Goal: Task Accomplishment & Management: Manage account settings

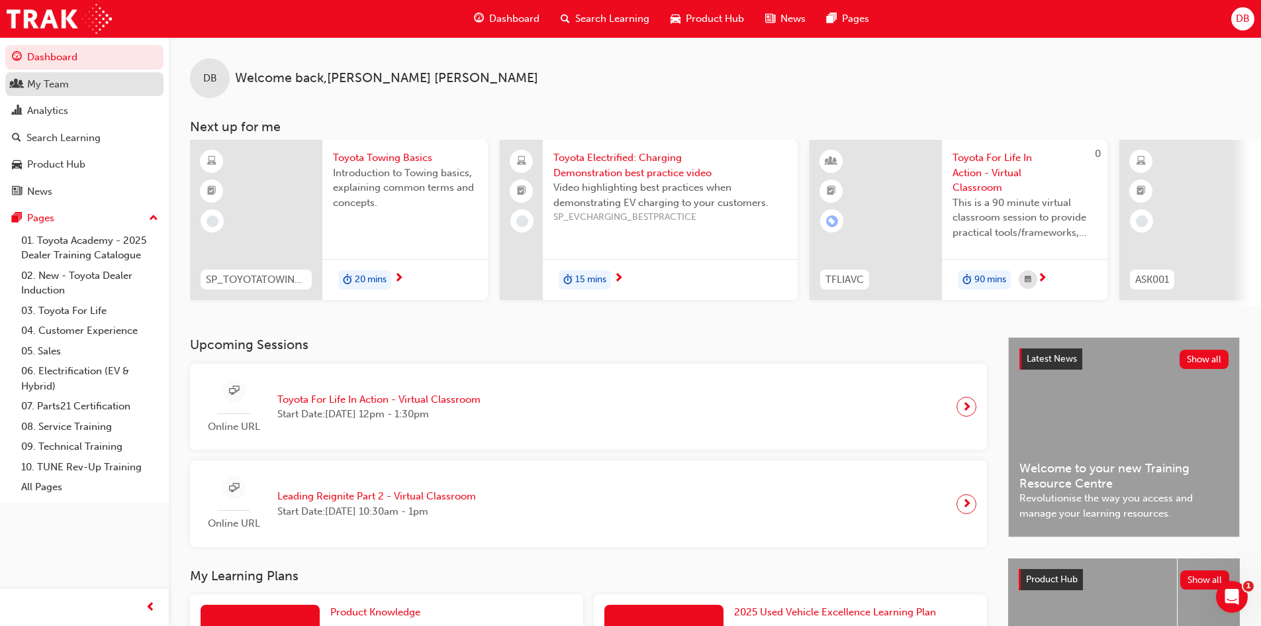
click at [58, 81] on div "My Team" at bounding box center [48, 84] width 42 height 15
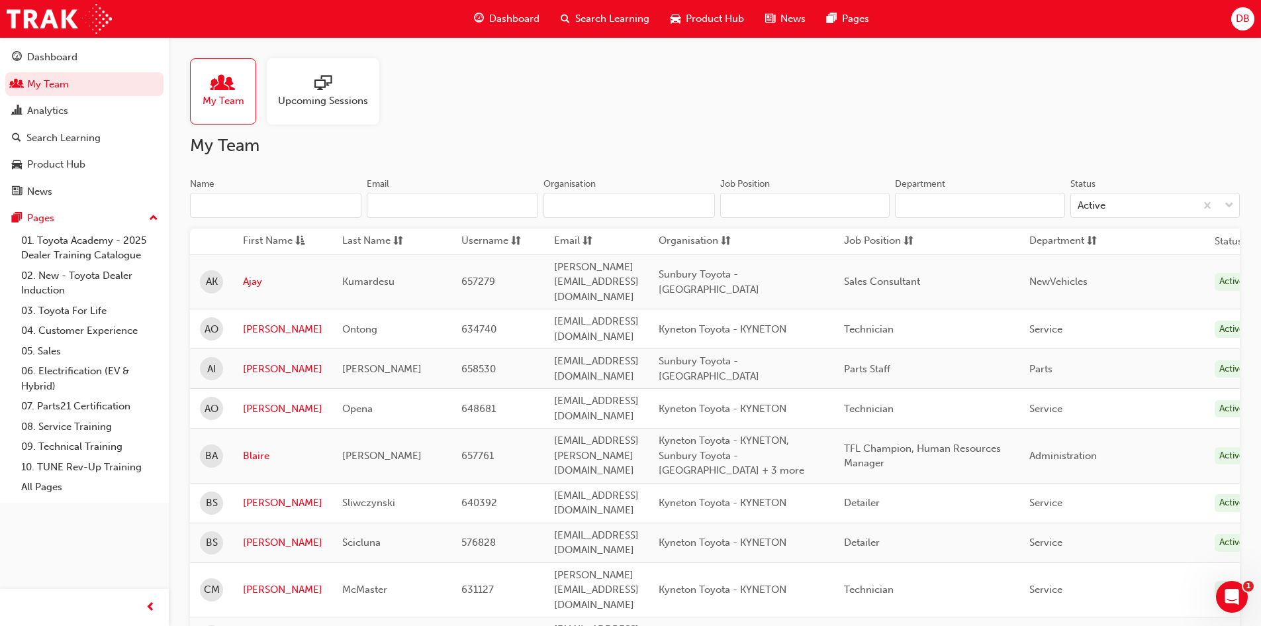
click at [338, 95] on span "Upcoming Sessions" at bounding box center [323, 100] width 90 height 15
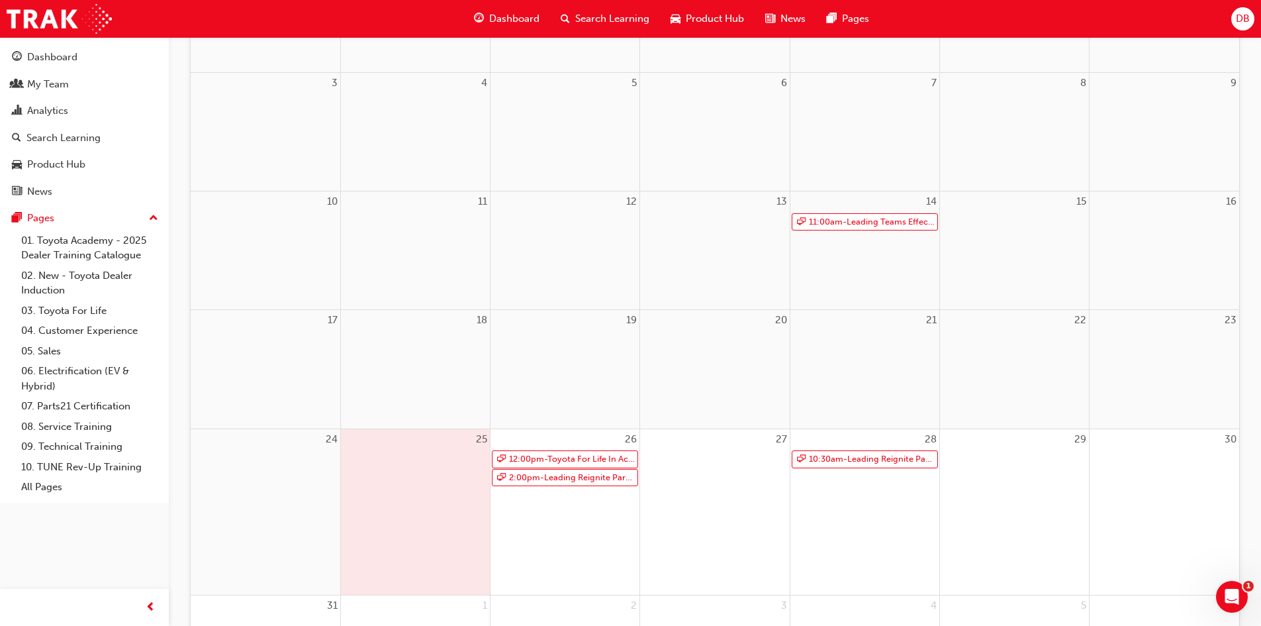
scroll to position [397, 0]
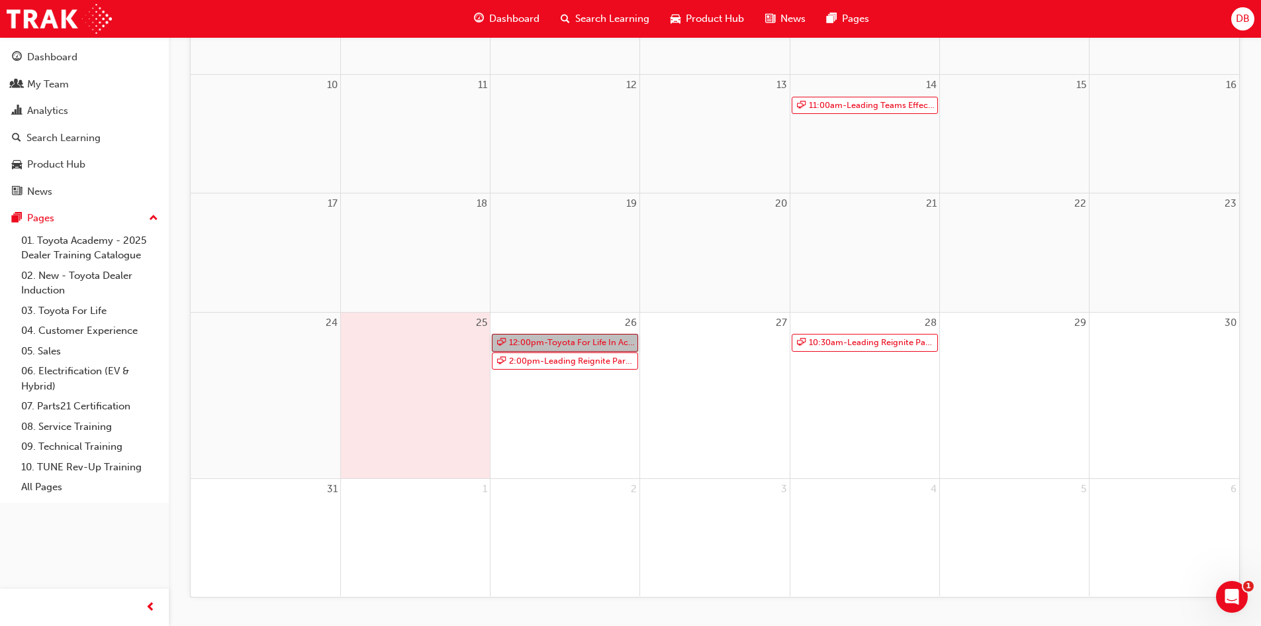
click at [569, 341] on link "12:00pm - Toyota For Life In Action - Virtual Classroom" at bounding box center [565, 343] width 146 height 18
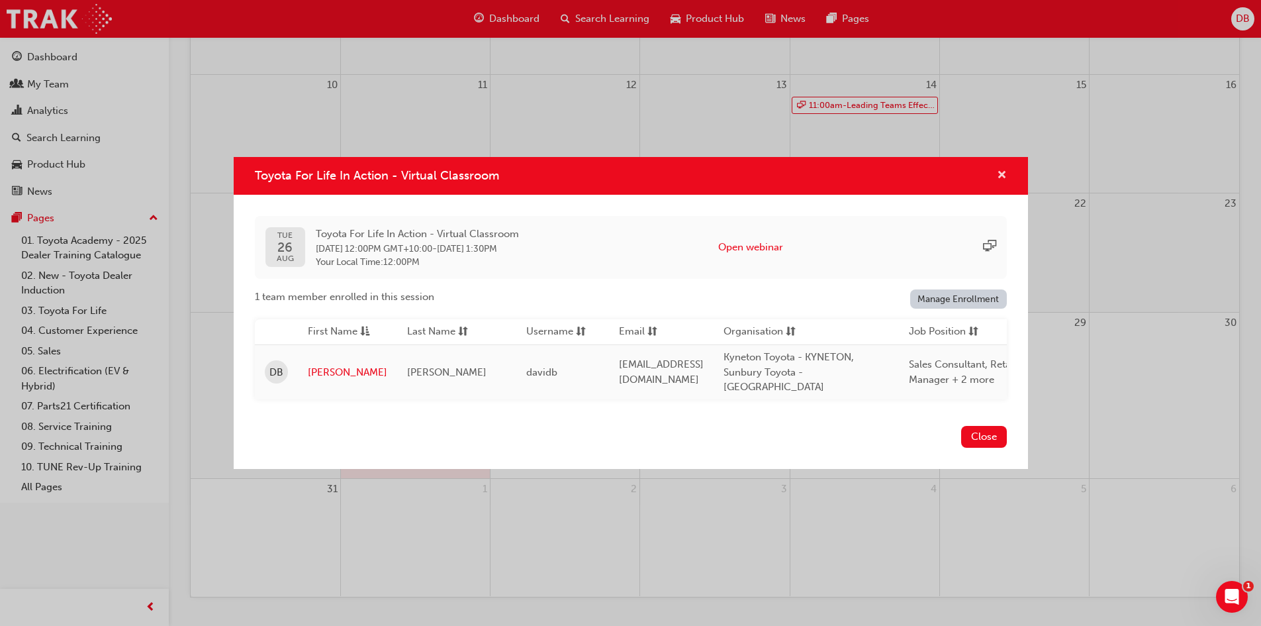
click at [1006, 180] on span "cross-icon" at bounding box center [1002, 176] width 10 height 12
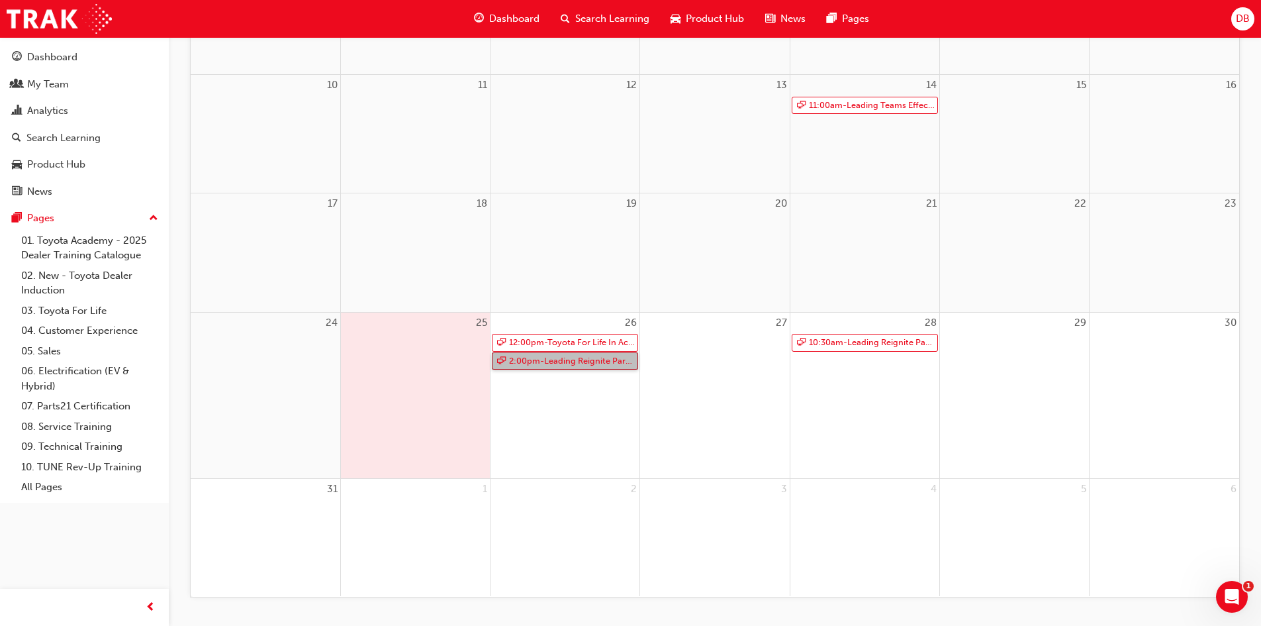
click at [597, 368] on link "2:00pm - Leading Reignite Part 2 - Virtual Classroom" at bounding box center [565, 361] width 146 height 18
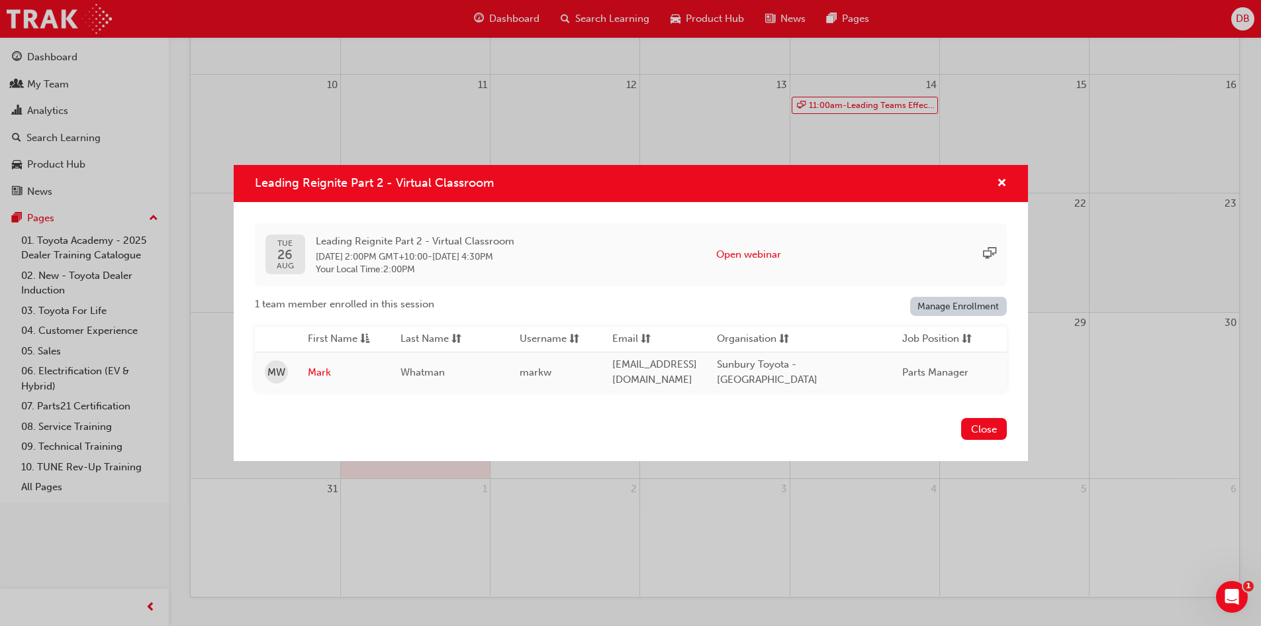
click at [1010, 183] on div "Leading Reignite Part 2 - Virtual Classroom" at bounding box center [631, 184] width 795 height 38
click at [1001, 179] on span "cross-icon" at bounding box center [1002, 184] width 10 height 12
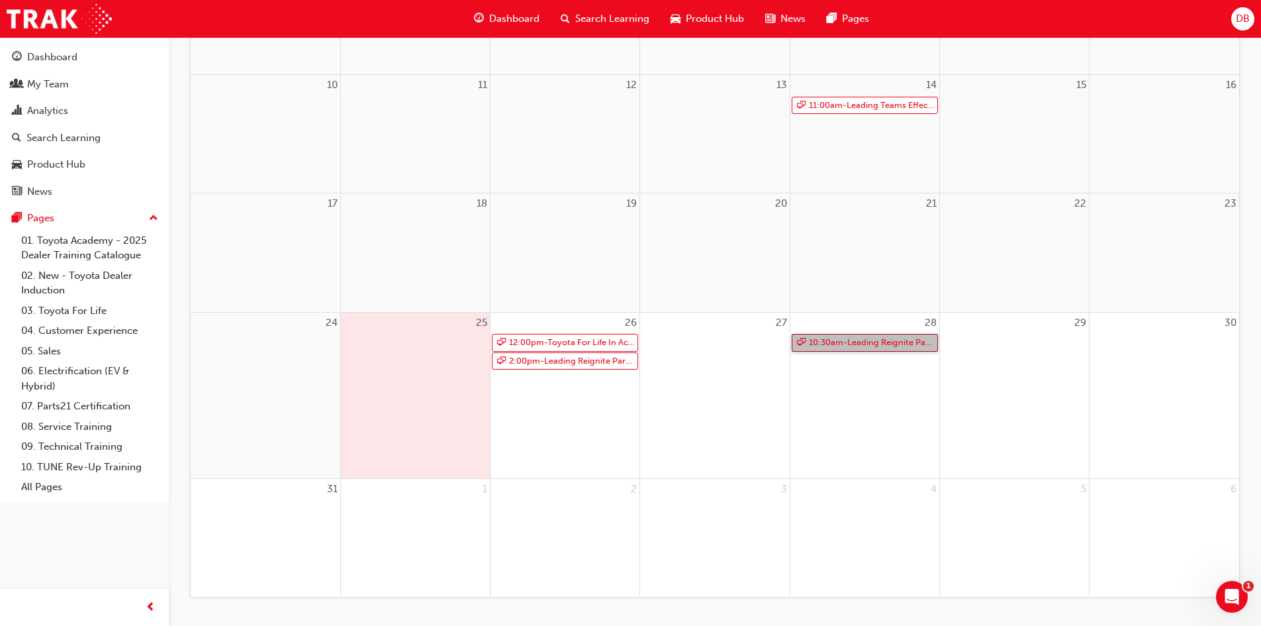
click at [839, 345] on link "10:30am - Leading Reignite Part 2 - Virtual Classroom" at bounding box center [865, 343] width 146 height 18
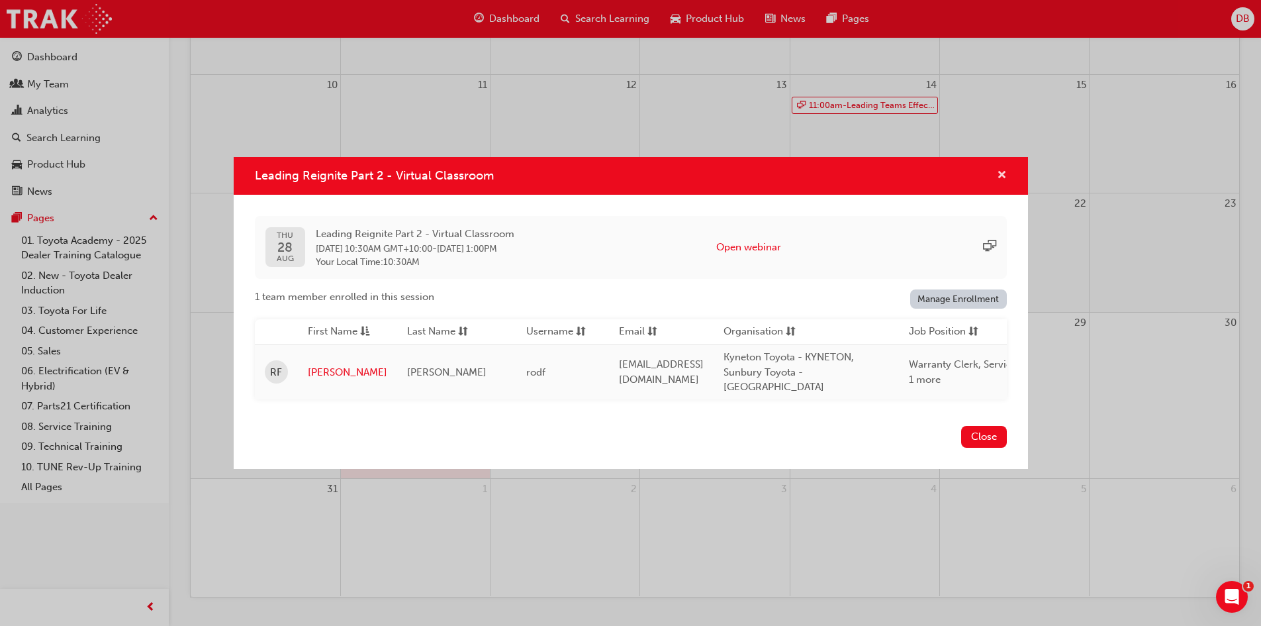
click at [1003, 175] on span "cross-icon" at bounding box center [1002, 176] width 10 height 12
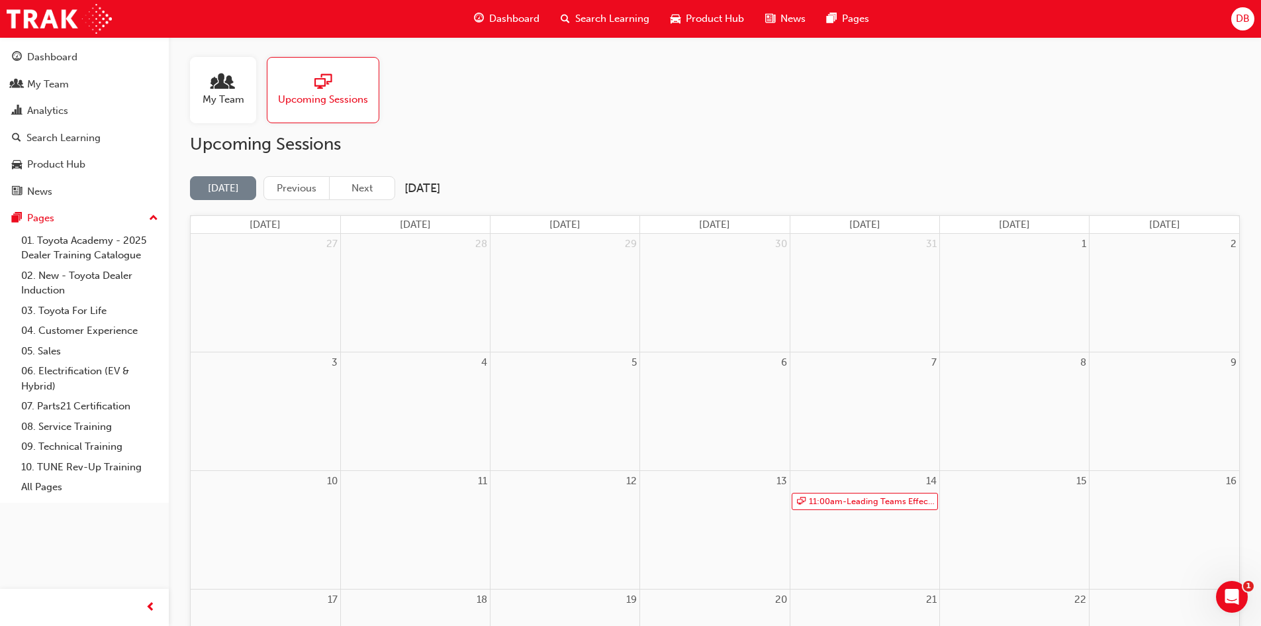
scroll to position [0, 0]
click at [197, 117] on div "My Team" at bounding box center [223, 91] width 66 height 66
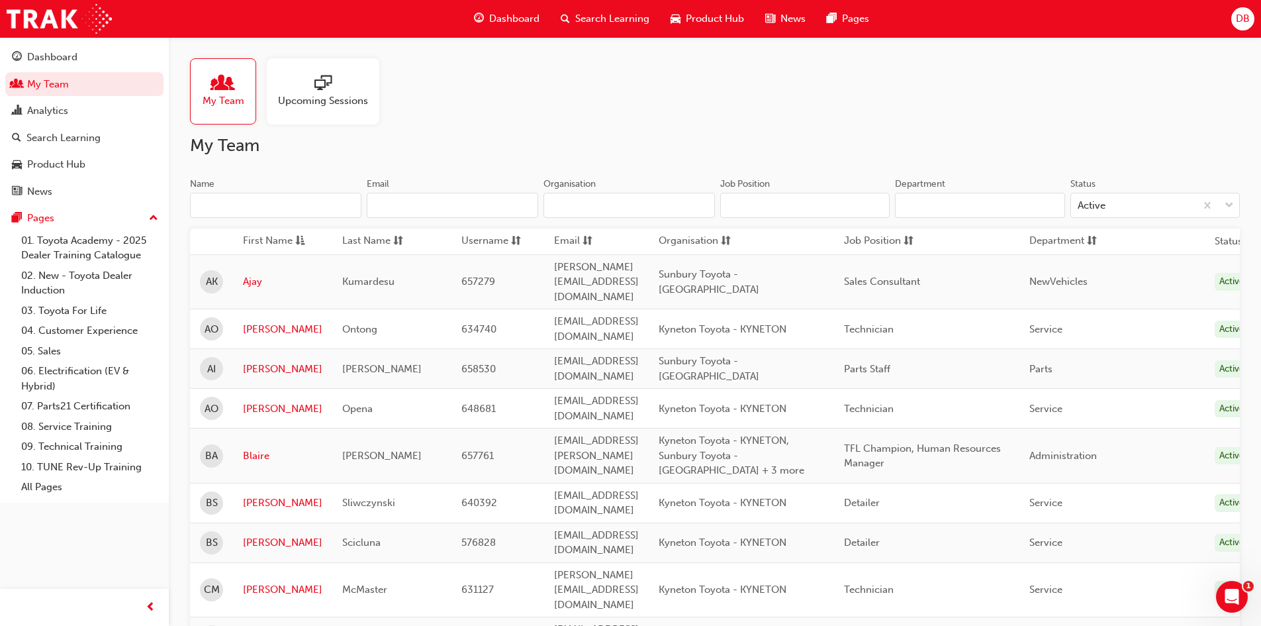
click at [283, 199] on input "Name" at bounding box center [276, 205] width 172 height 25
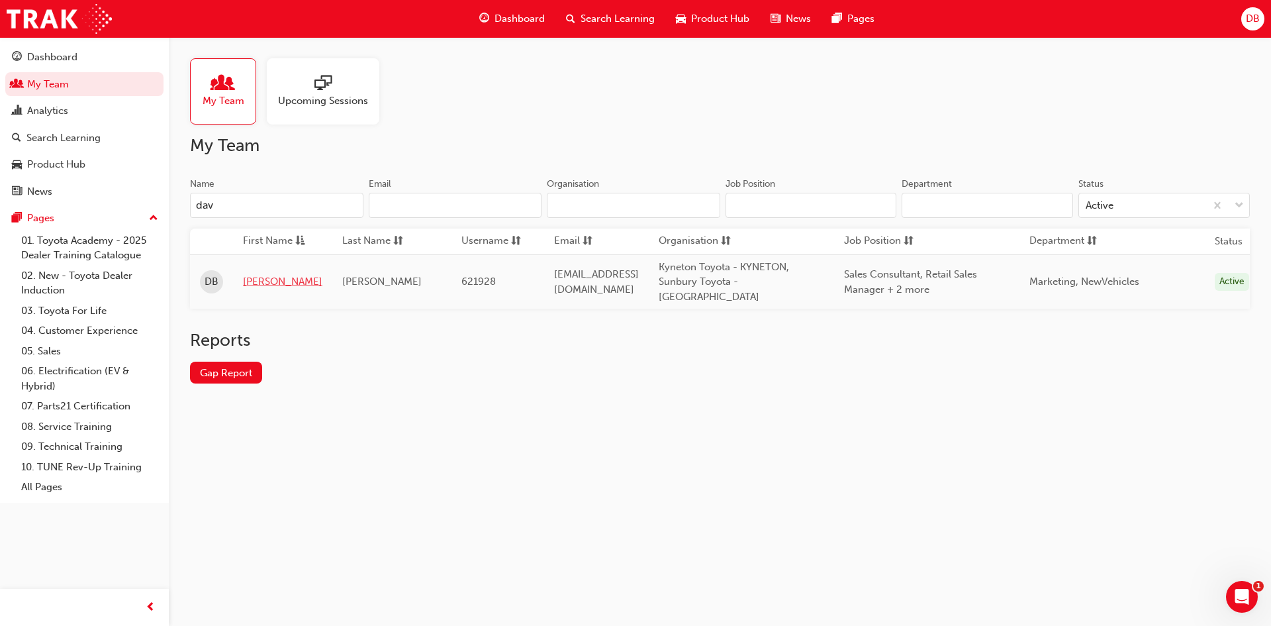
type input "dav"
click at [268, 274] on link "[PERSON_NAME]" at bounding box center [282, 281] width 79 height 15
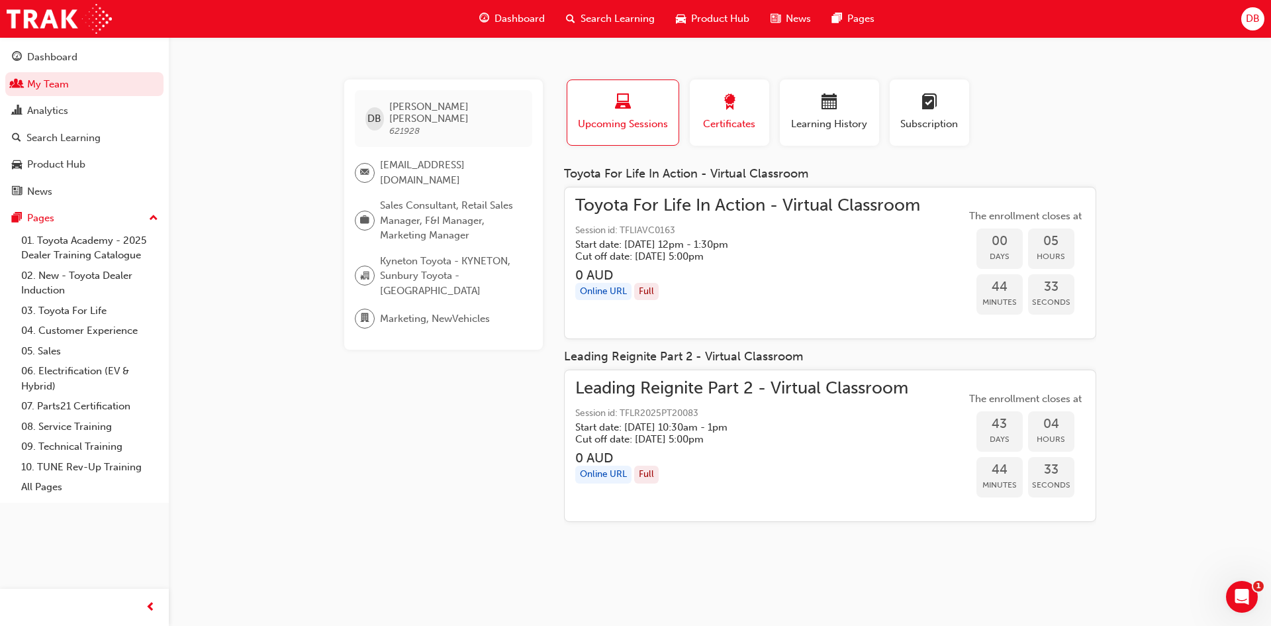
click at [728, 99] on span "award-icon" at bounding box center [730, 103] width 16 height 18
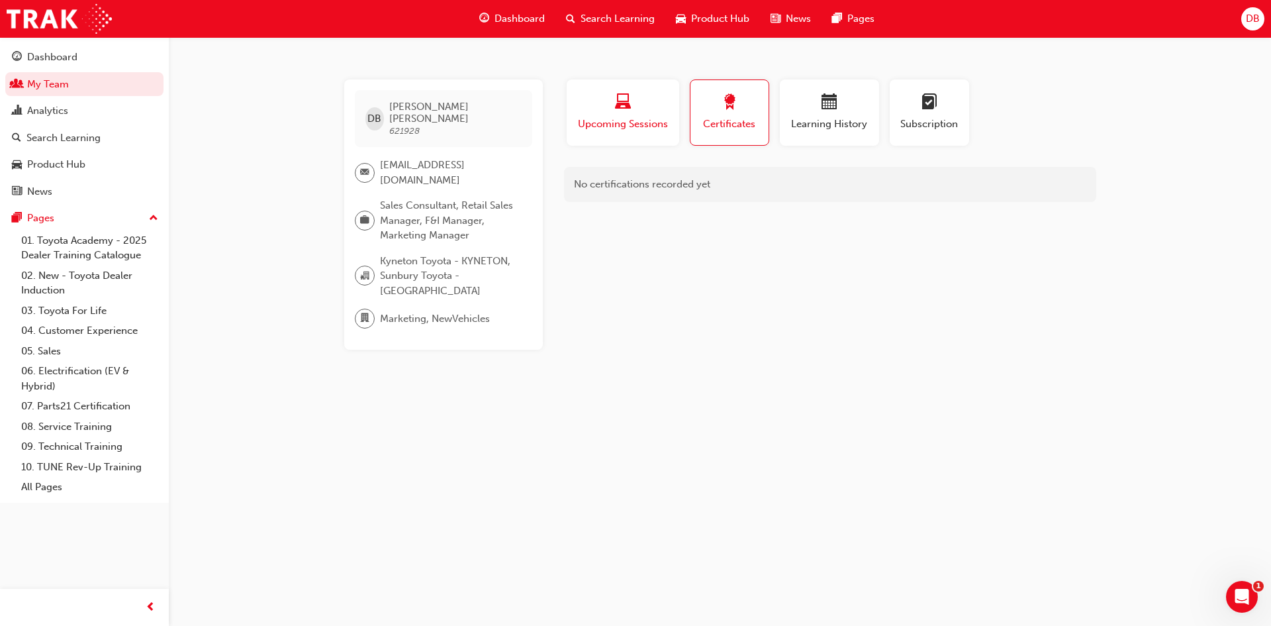
click at [632, 118] on span "Upcoming Sessions" at bounding box center [623, 124] width 93 height 15
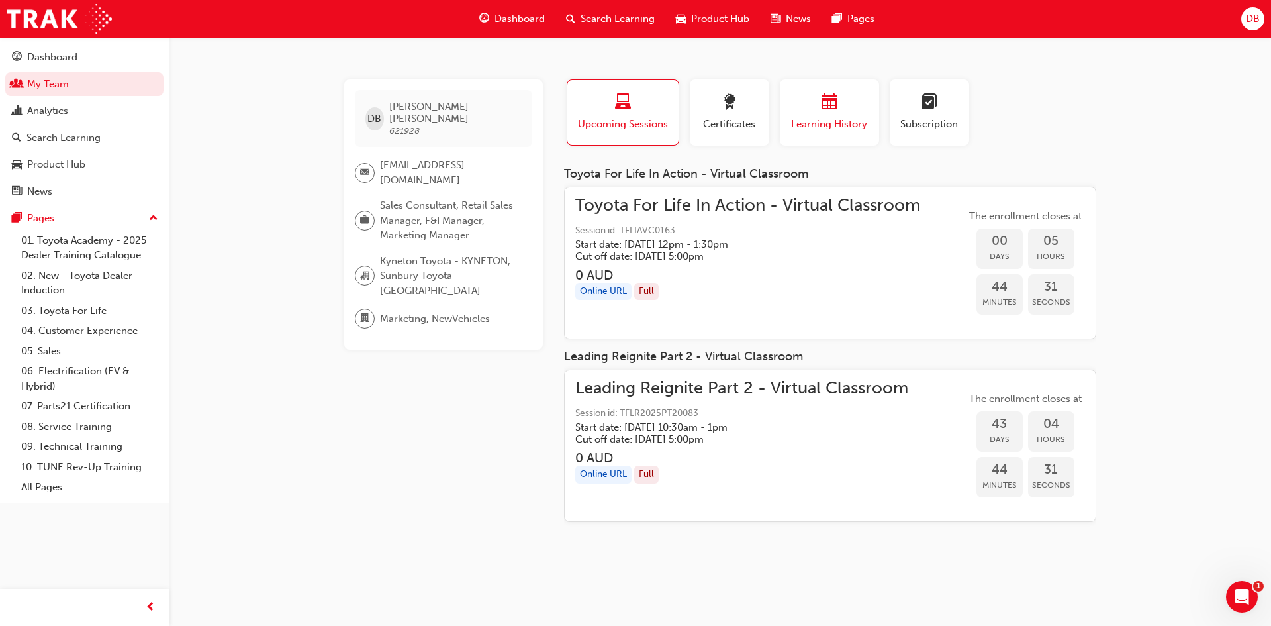
click at [824, 109] on span "calendar-icon" at bounding box center [830, 103] width 16 height 18
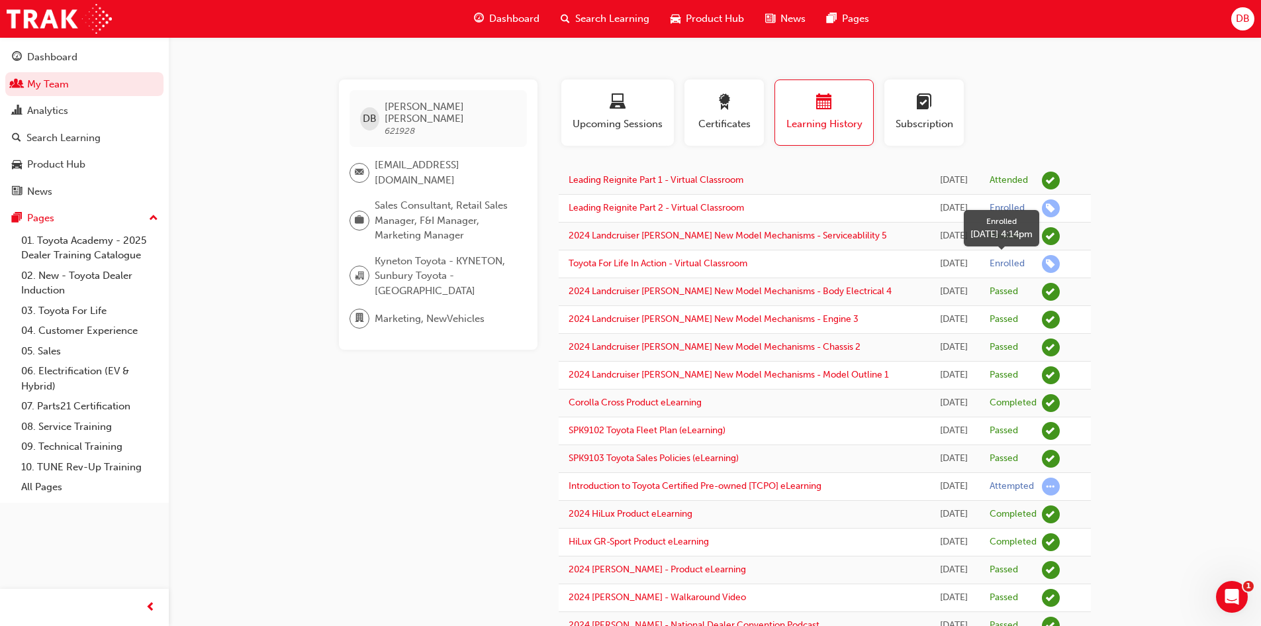
click at [1048, 263] on span "learningRecordVerb_ENROLL-icon" at bounding box center [1051, 264] width 18 height 18
click at [1014, 265] on div "Enrolled" at bounding box center [1007, 264] width 35 height 13
click at [654, 268] on link "Toyota For Life In Action - Virtual Classroom" at bounding box center [658, 263] width 179 height 11
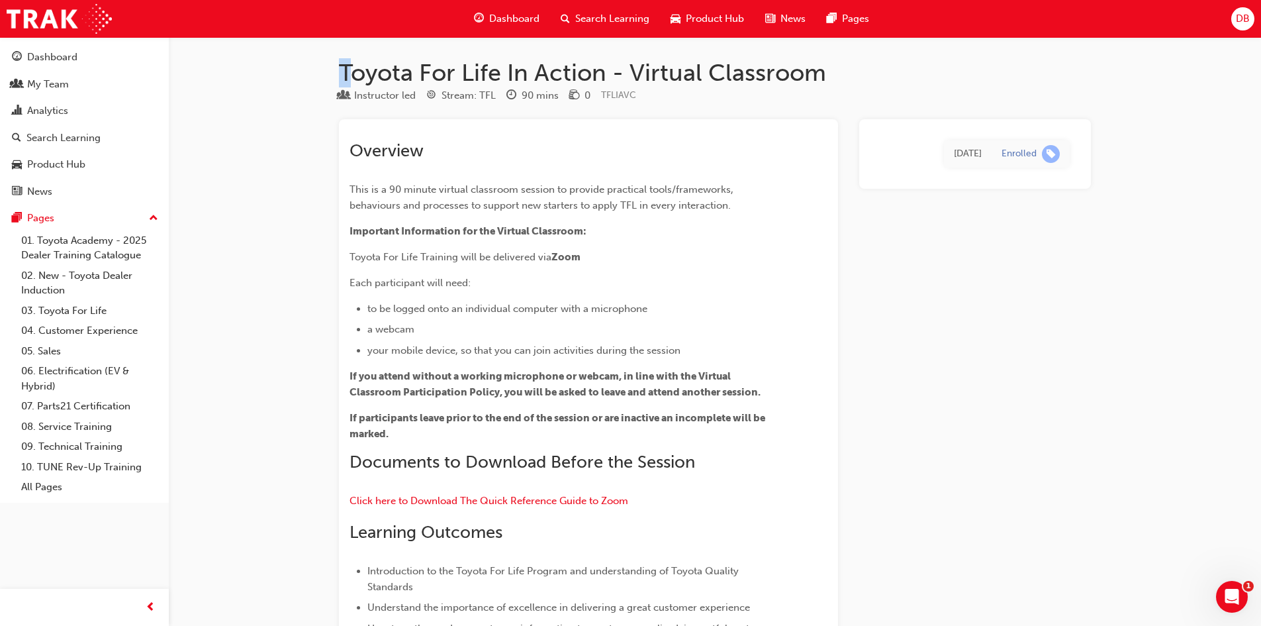
drag, startPoint x: 351, startPoint y: 65, endPoint x: 344, endPoint y: 67, distance: 7.6
click at [344, 67] on h1 "Toyota For Life In Action - Virtual Classroom" at bounding box center [715, 72] width 752 height 29
drag, startPoint x: 336, startPoint y: 64, endPoint x: 604, endPoint y: 73, distance: 268.4
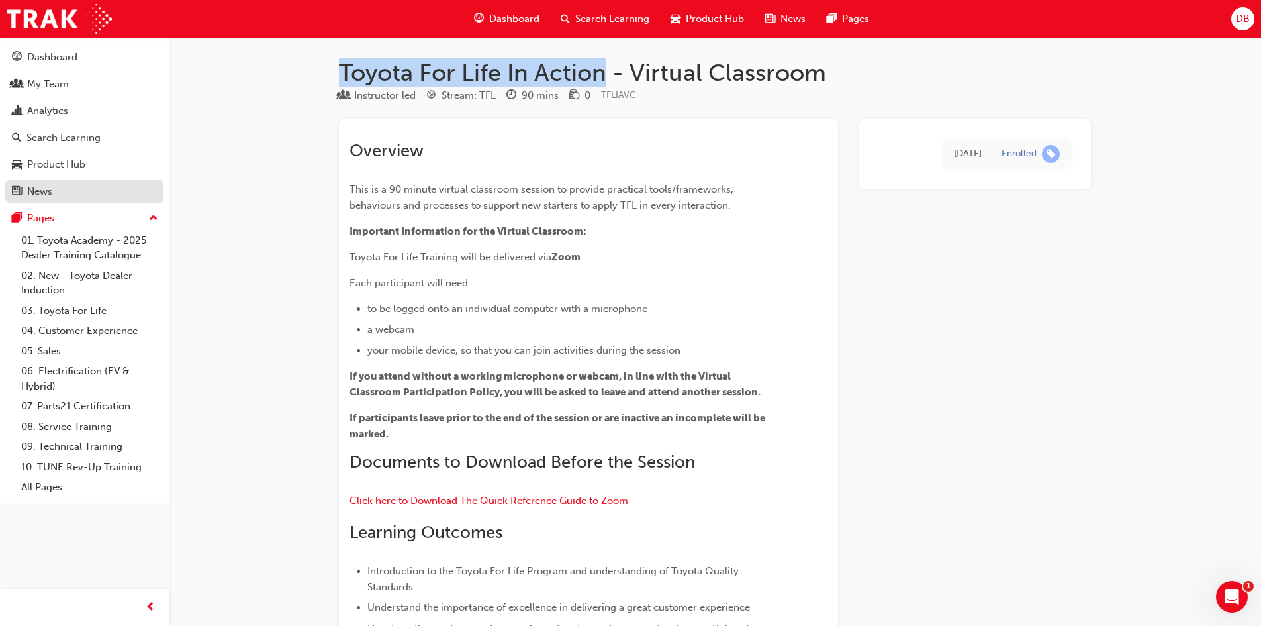
copy h1 "Toyota For Life In Action"
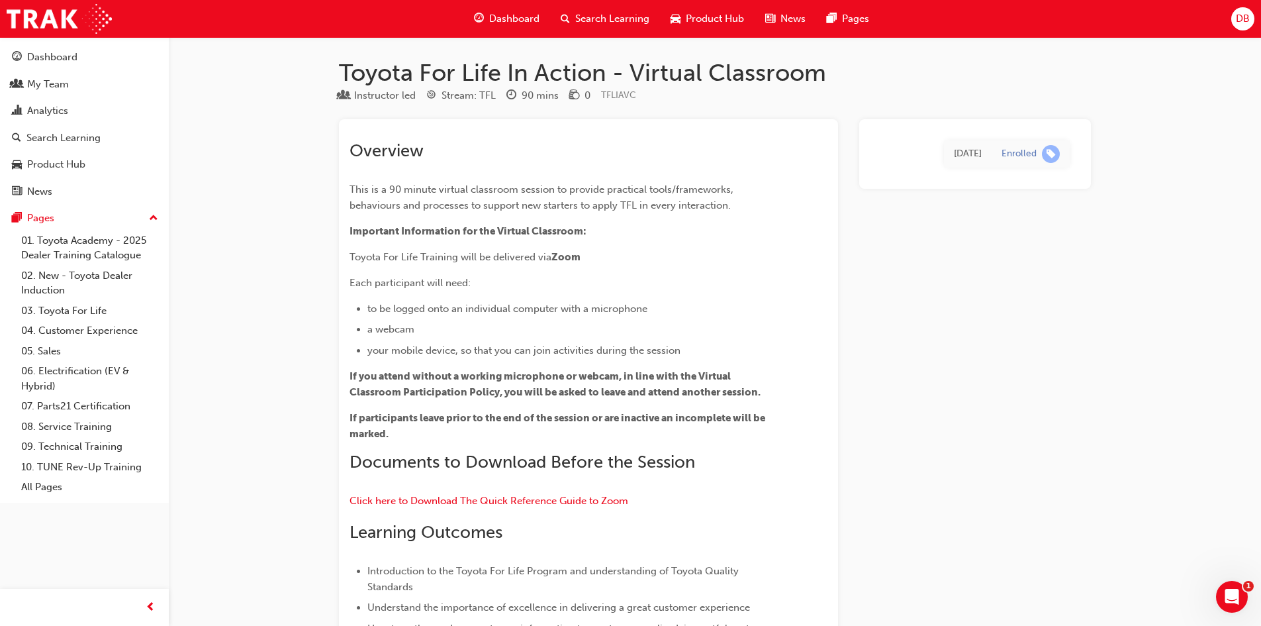
drag, startPoint x: 219, startPoint y: 175, endPoint x: 203, endPoint y: 39, distance: 136.7
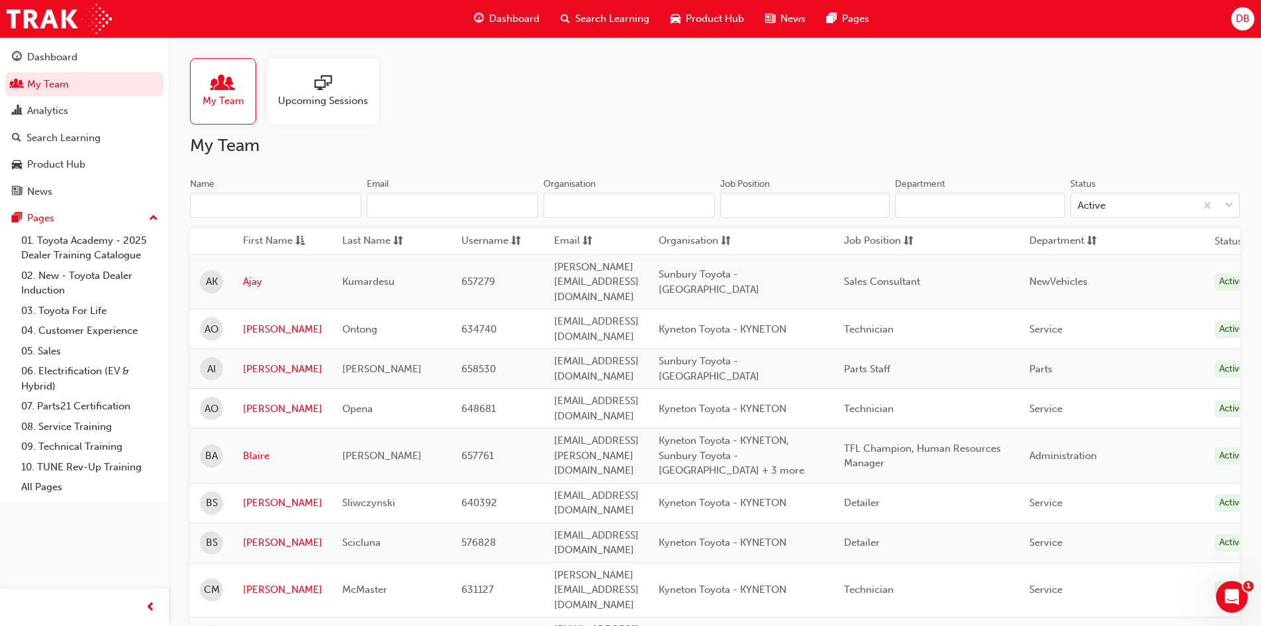
click at [383, 92] on link "Upcoming Sessions" at bounding box center [328, 91] width 123 height 66
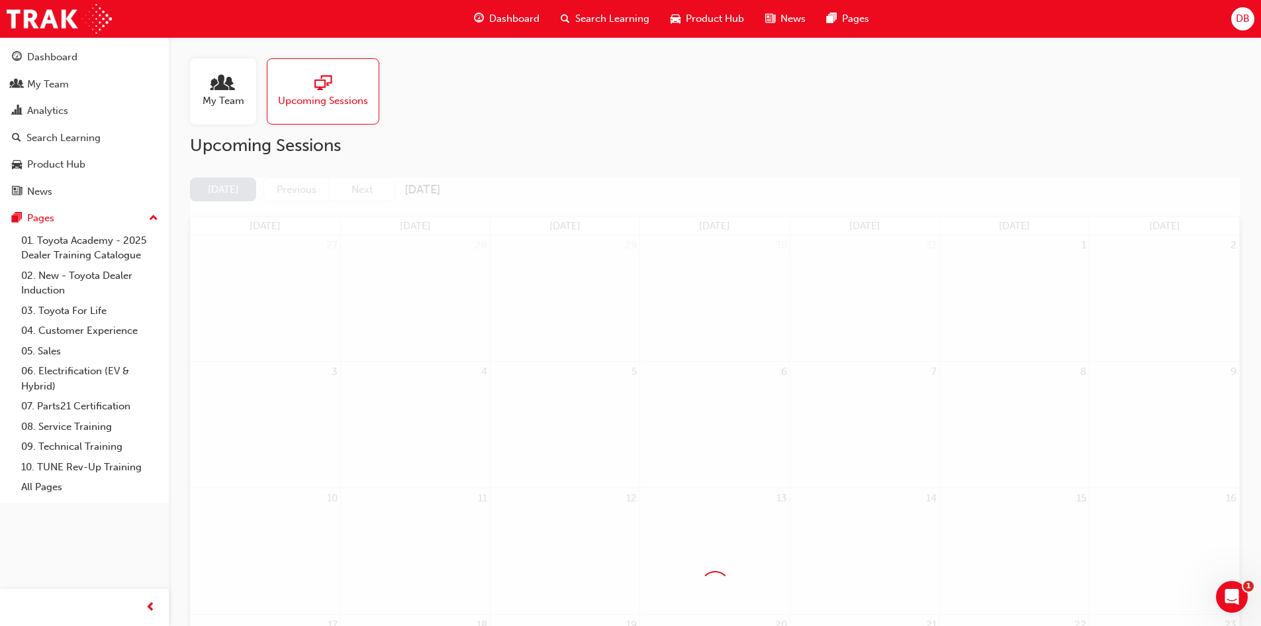
click at [367, 95] on span "Upcoming Sessions" at bounding box center [323, 100] width 90 height 15
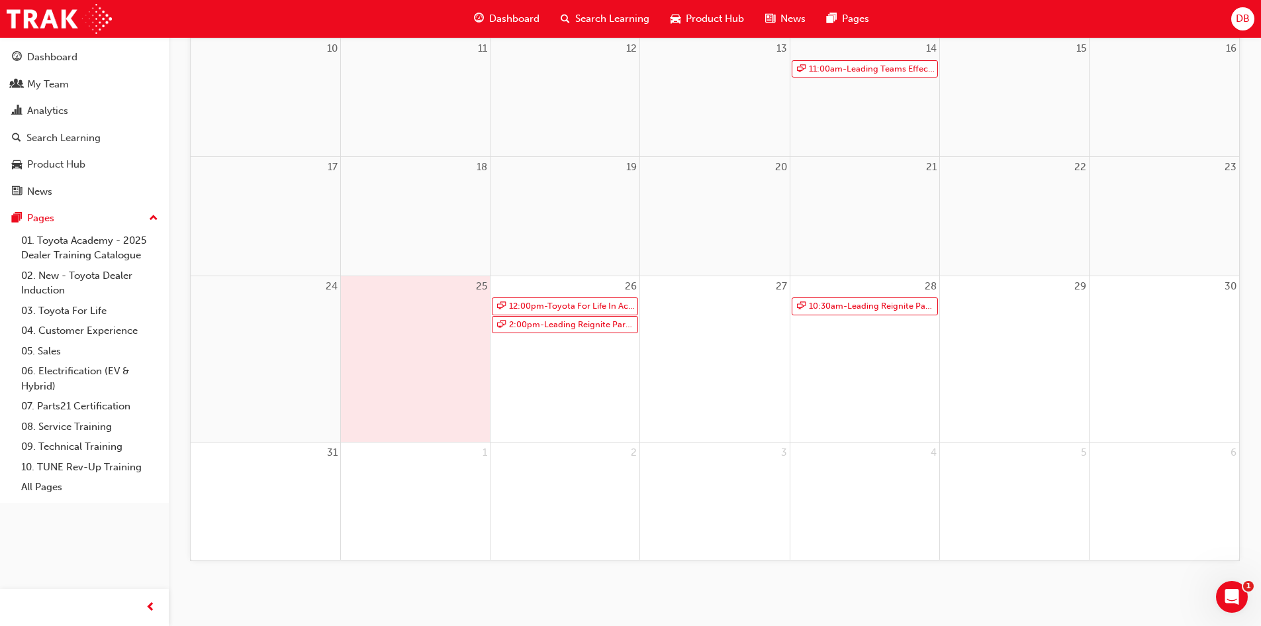
scroll to position [36, 0]
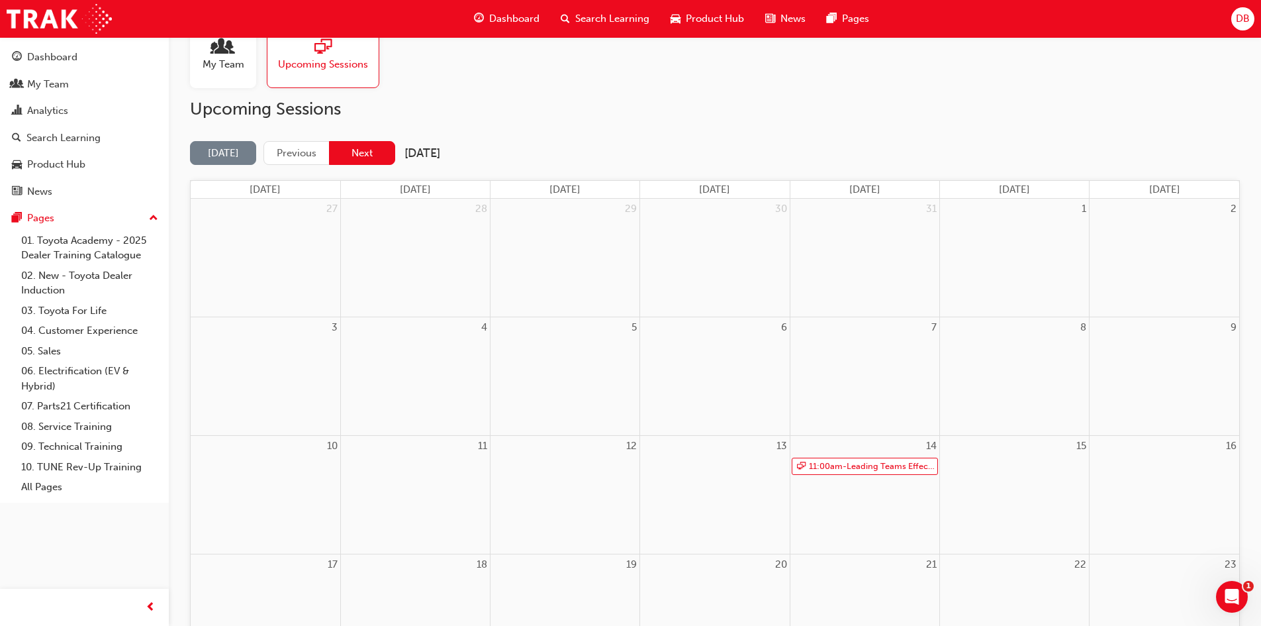
click at [364, 156] on button "Next" at bounding box center [362, 153] width 66 height 25
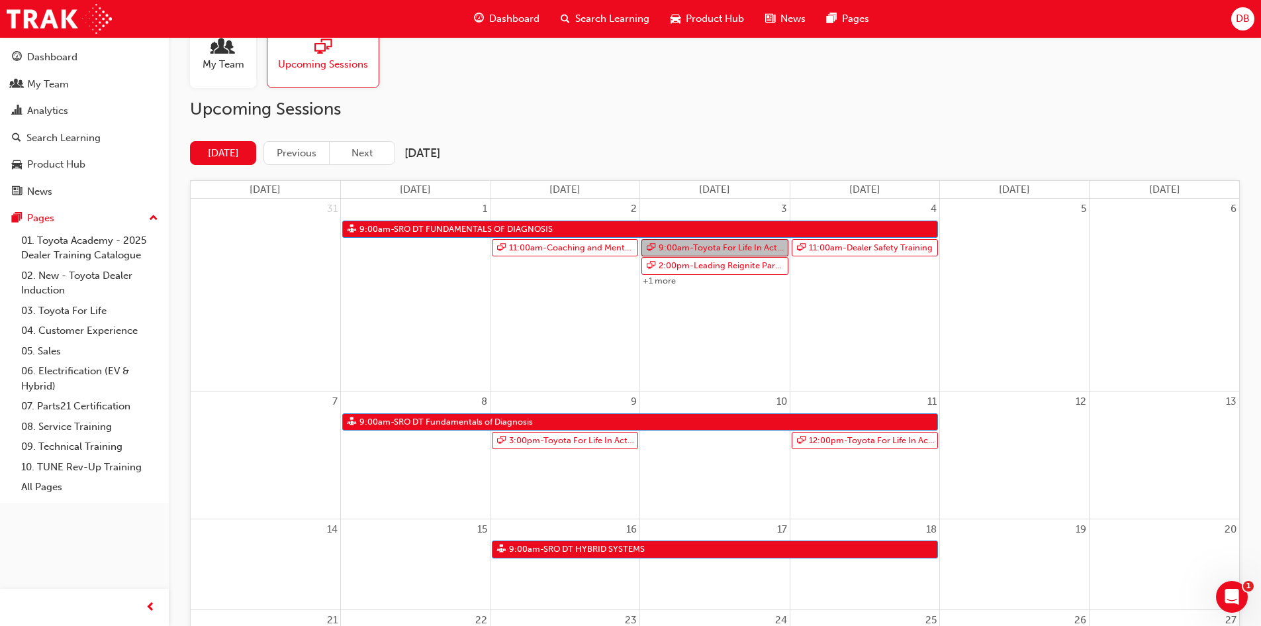
click at [740, 248] on link "9:00am - Toyota For Life In Action - Virtual Classroom" at bounding box center [715, 248] width 146 height 18
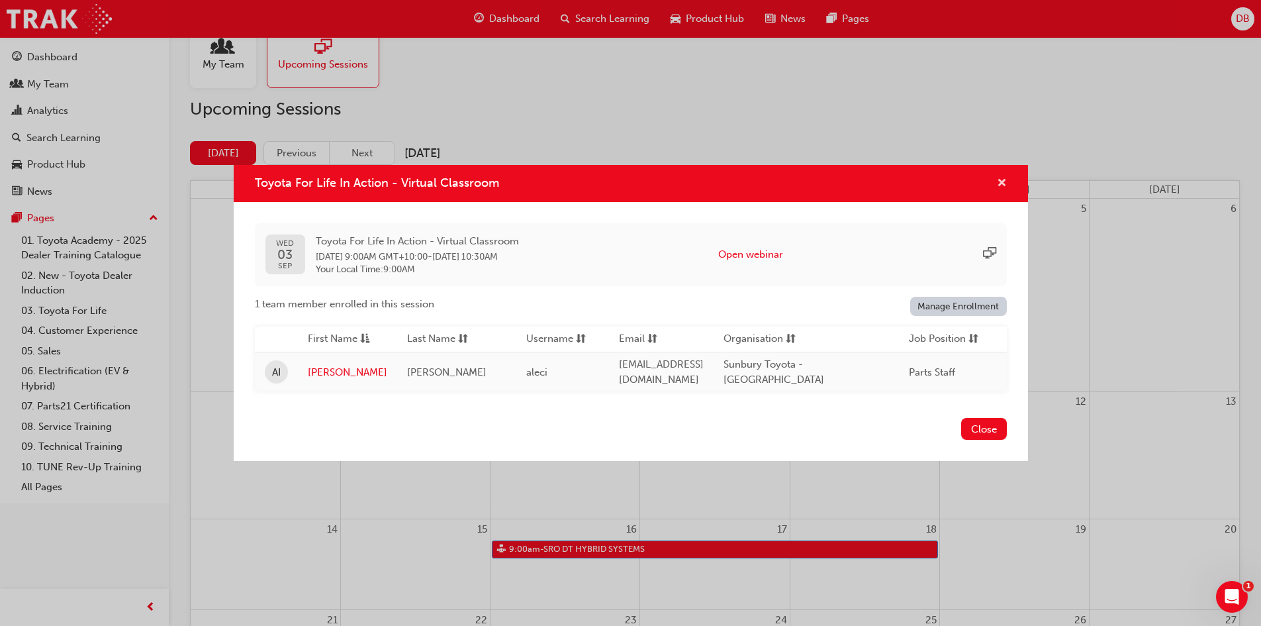
click at [997, 175] on button "Toyota For Life In Action - Virtual Classroom" at bounding box center [1002, 183] width 10 height 17
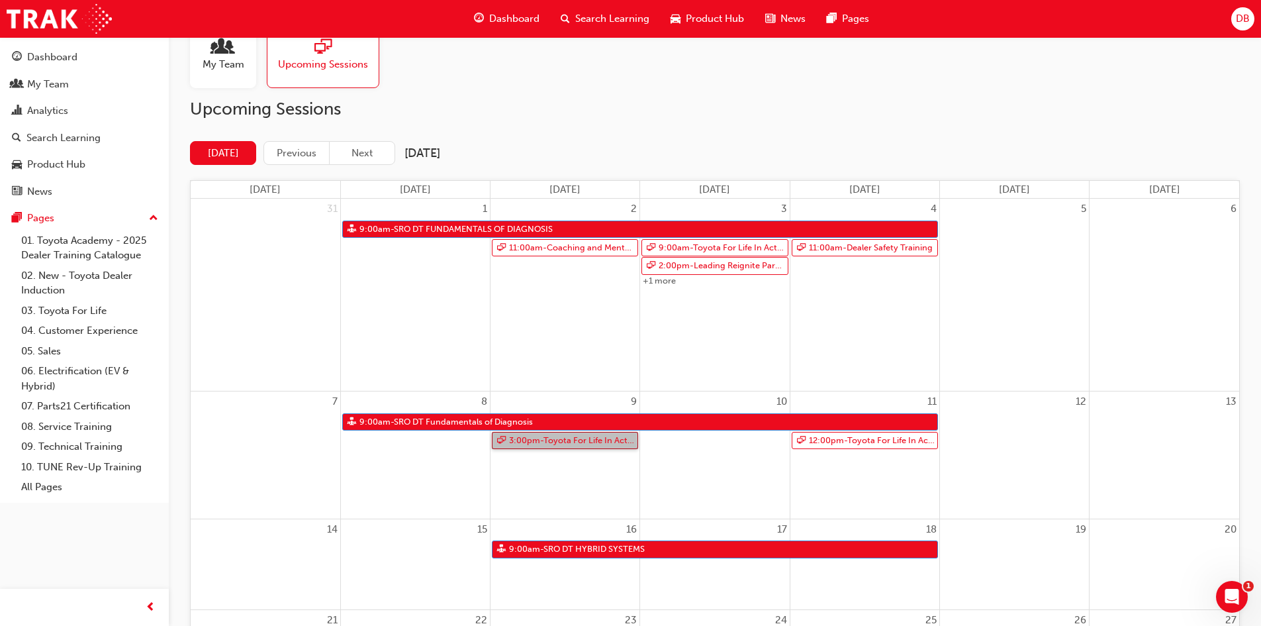
click at [573, 445] on link "3:00pm - Toyota For Life In Action - Virtual Classroom" at bounding box center [565, 441] width 146 height 18
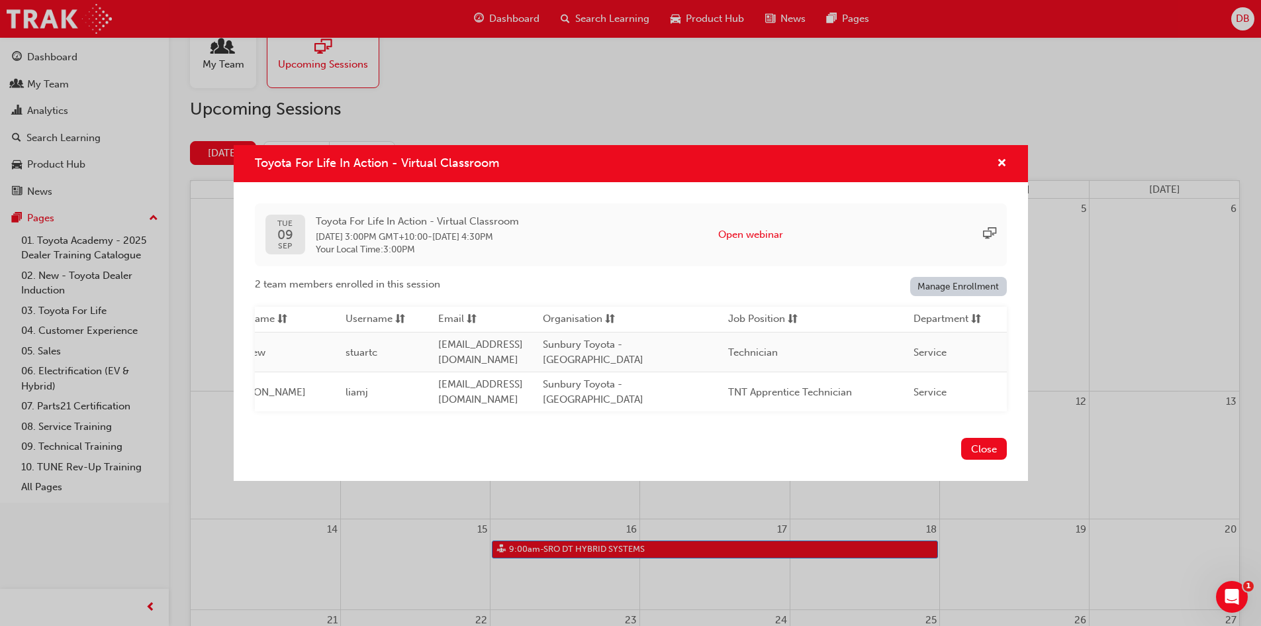
scroll to position [0, 0]
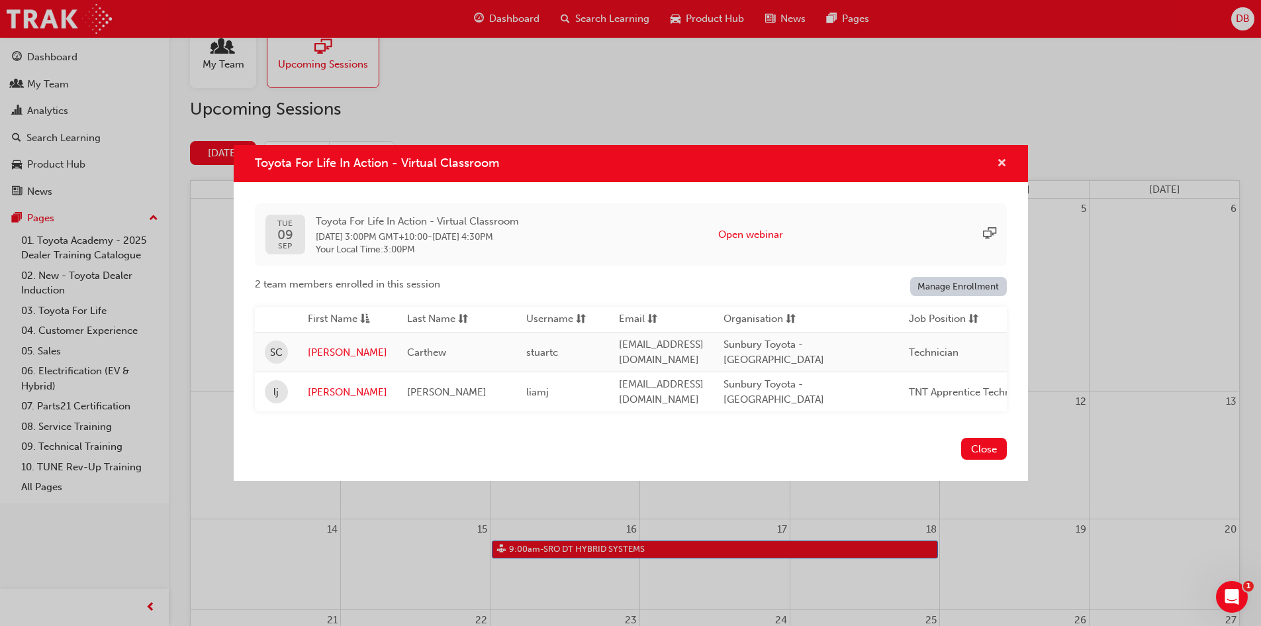
click at [999, 163] on span "cross-icon" at bounding box center [1002, 164] width 10 height 12
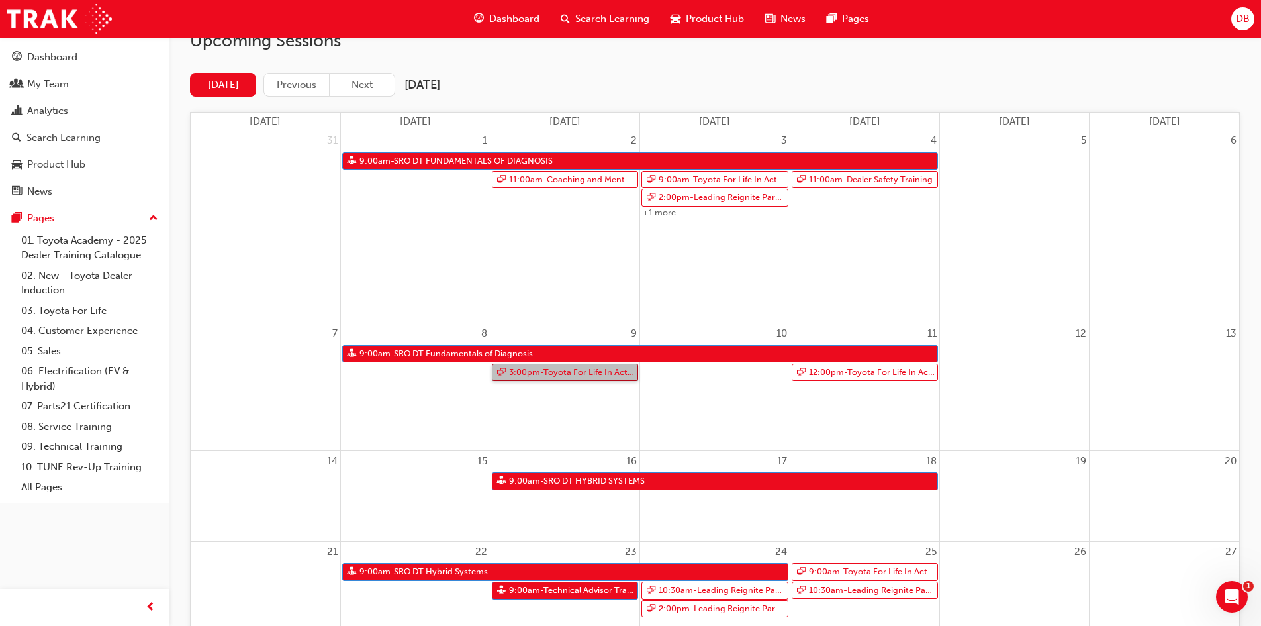
scroll to position [169, 0]
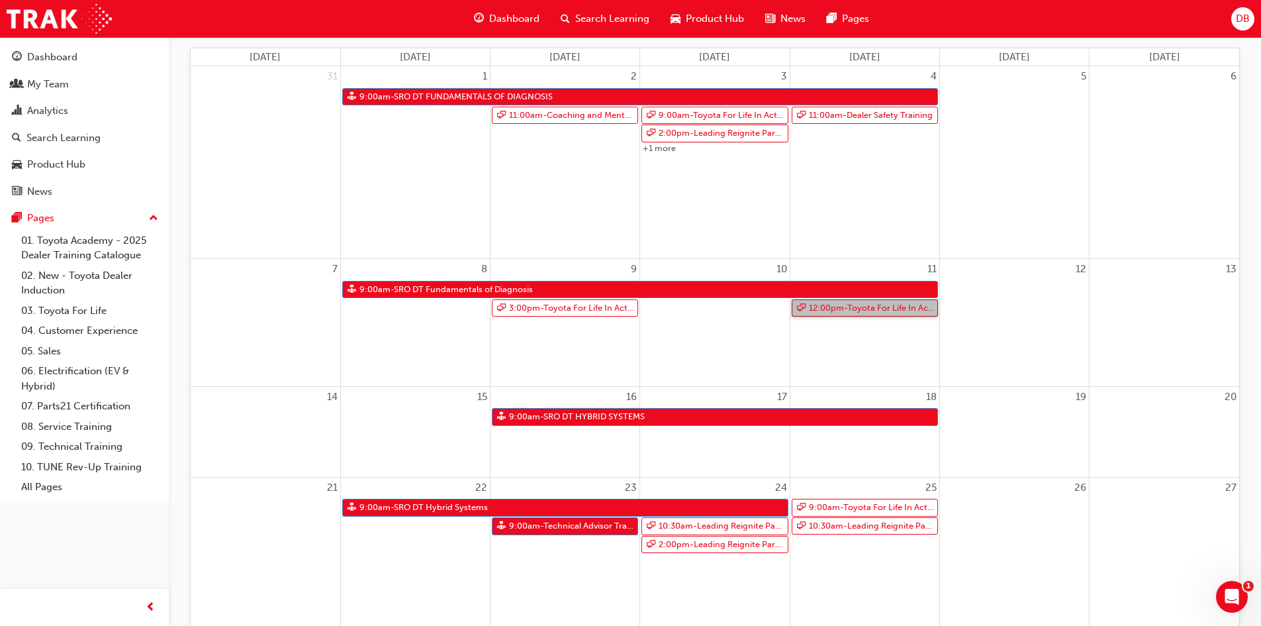
click at [881, 311] on link "12:00pm - Toyota For Life In Action - Virtual Classroom" at bounding box center [865, 308] width 146 height 18
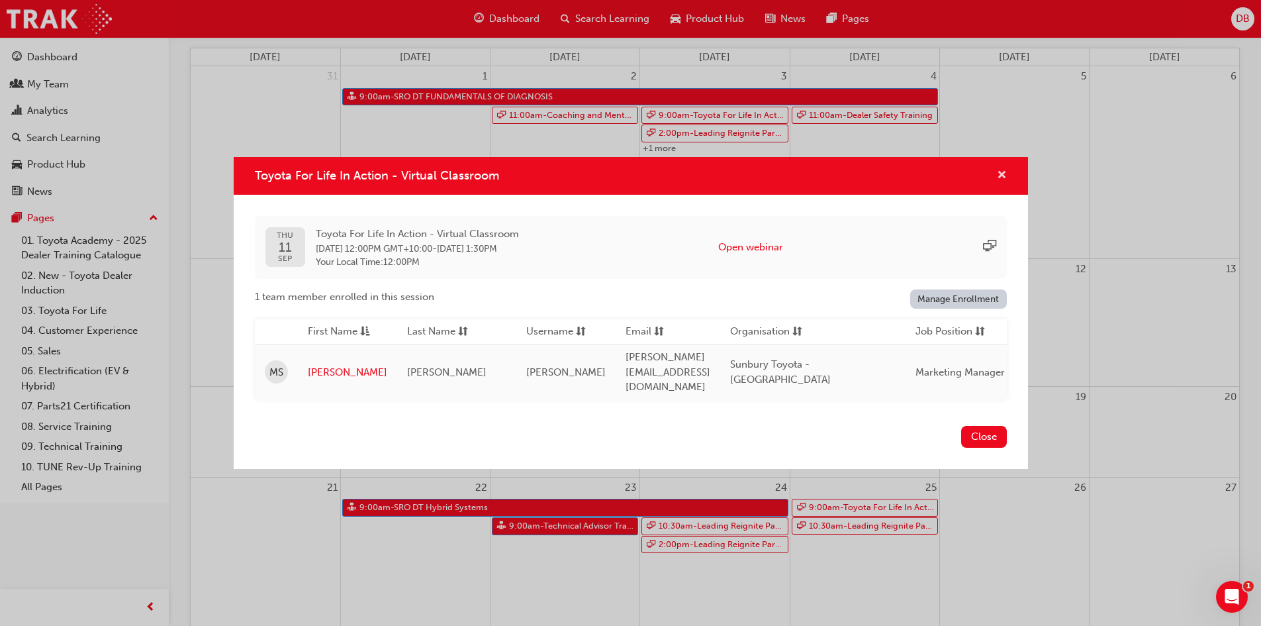
click at [1001, 182] on span "cross-icon" at bounding box center [1002, 176] width 10 height 12
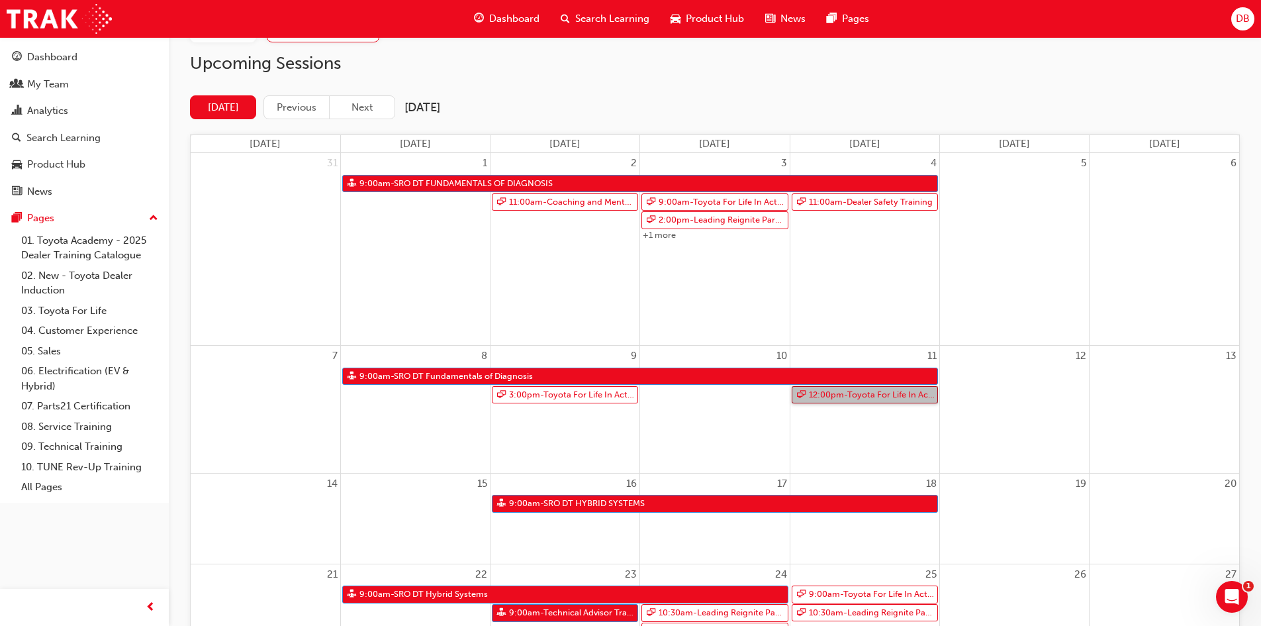
scroll to position [0, 0]
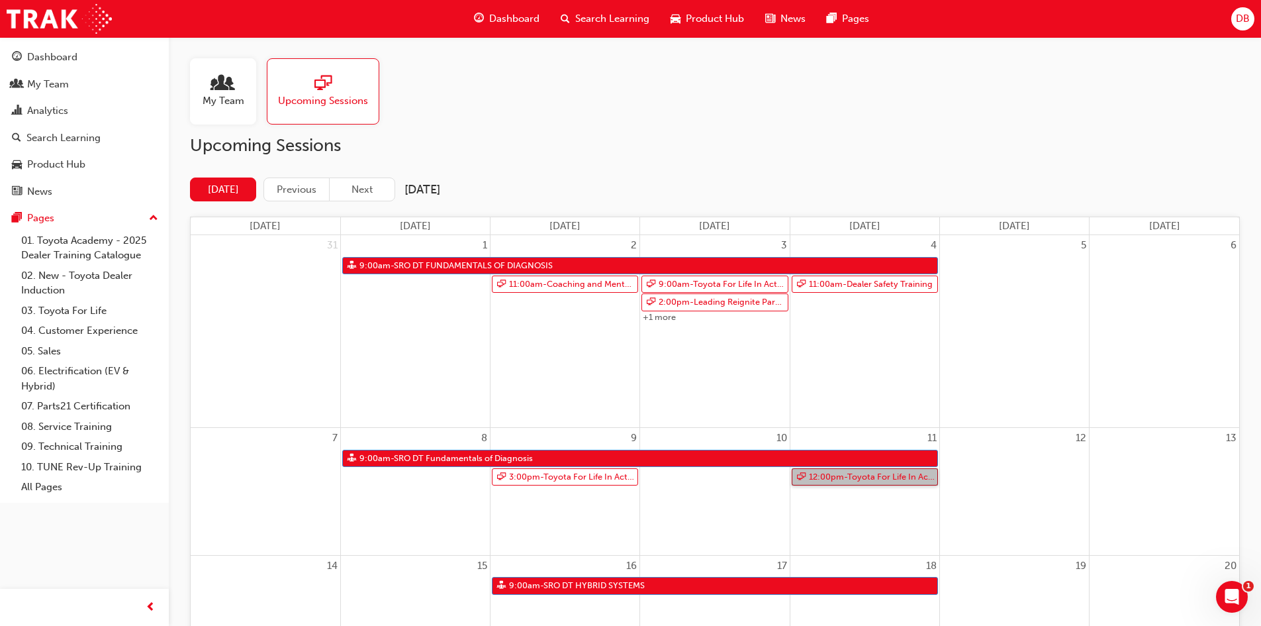
click at [856, 473] on link "12:00pm - Toyota For Life In Action - Virtual Classroom" at bounding box center [865, 477] width 146 height 18
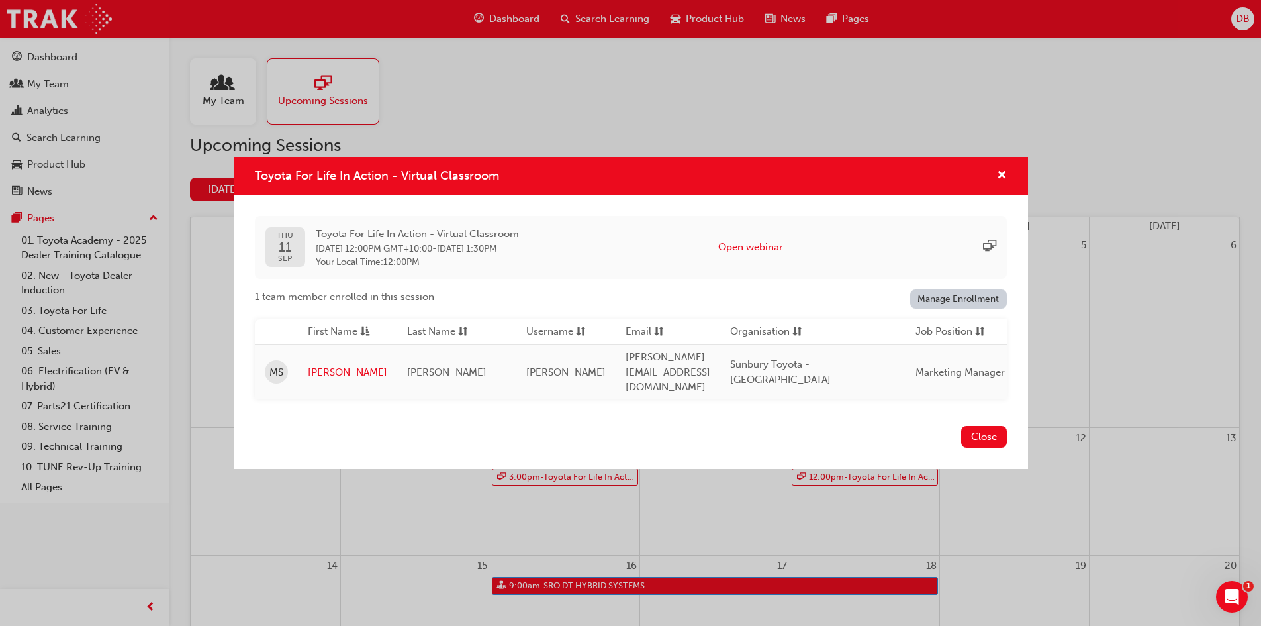
click at [996, 172] on div "Toyota For Life In Action - Virtual Classroom" at bounding box center [631, 176] width 795 height 38
click at [998, 180] on span "cross-icon" at bounding box center [1002, 176] width 10 height 12
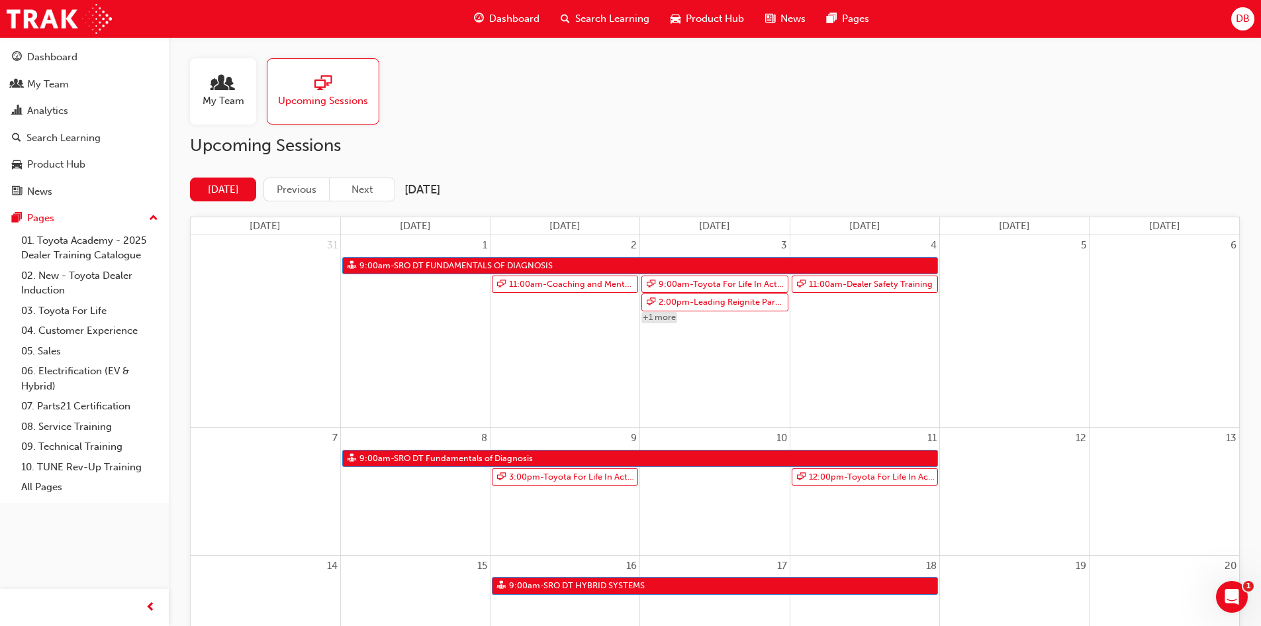
click at [655, 313] on link "+1 more" at bounding box center [660, 317] width 36 height 11
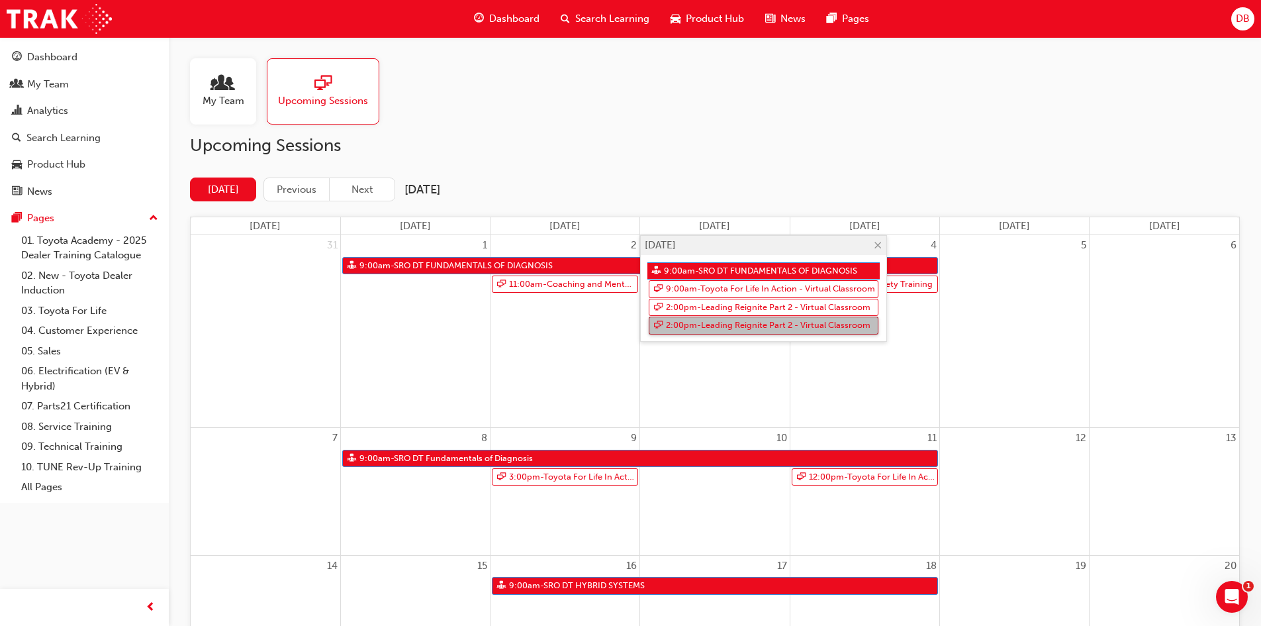
click at [756, 319] on link "2:00pm - Leading Reignite Part 2 - Virtual Classroom" at bounding box center [764, 326] width 230 height 18
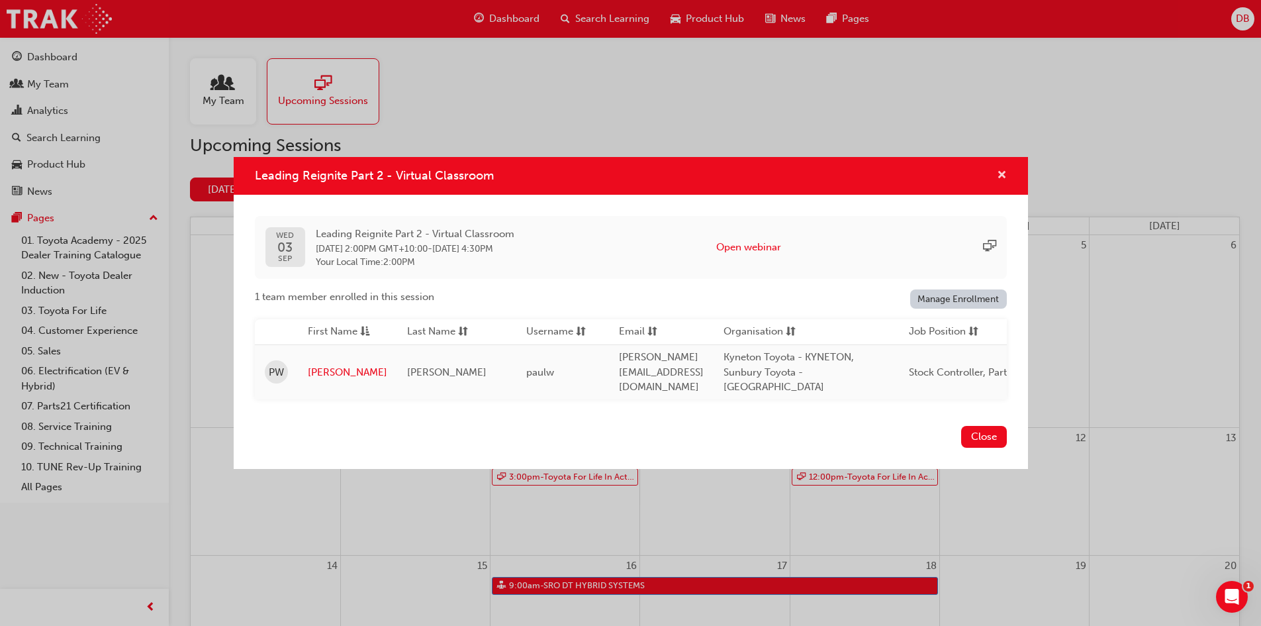
click at [1005, 179] on span "cross-icon" at bounding box center [1002, 176] width 10 height 12
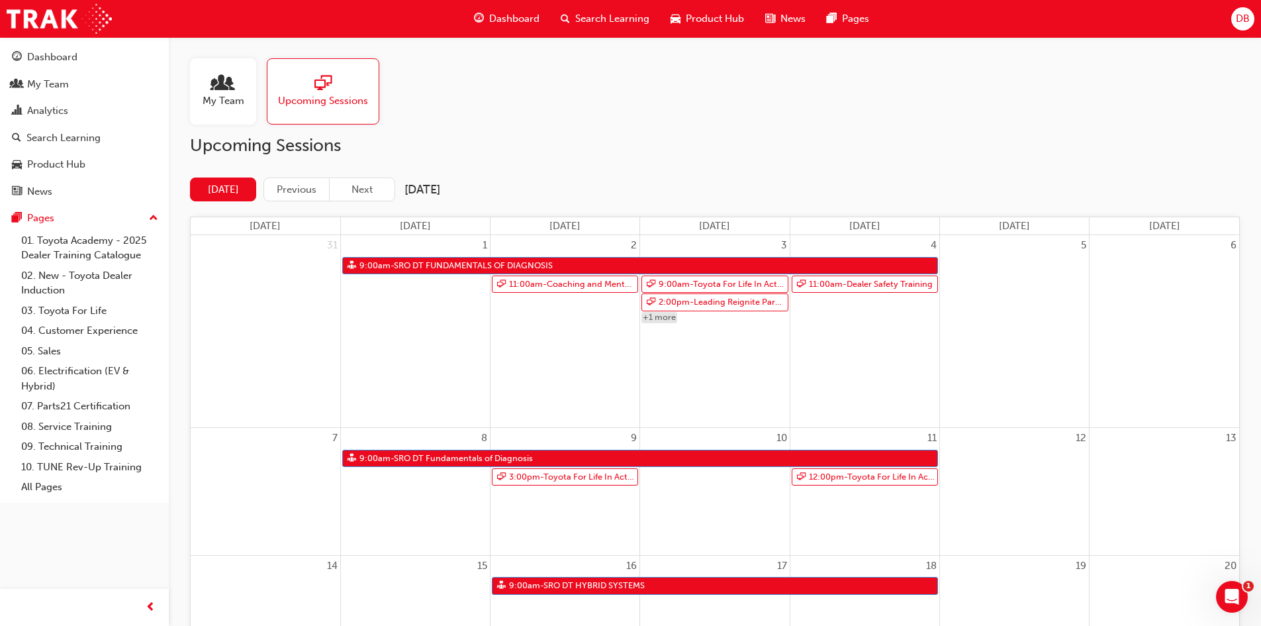
click at [661, 315] on link "+1 more" at bounding box center [660, 317] width 36 height 11
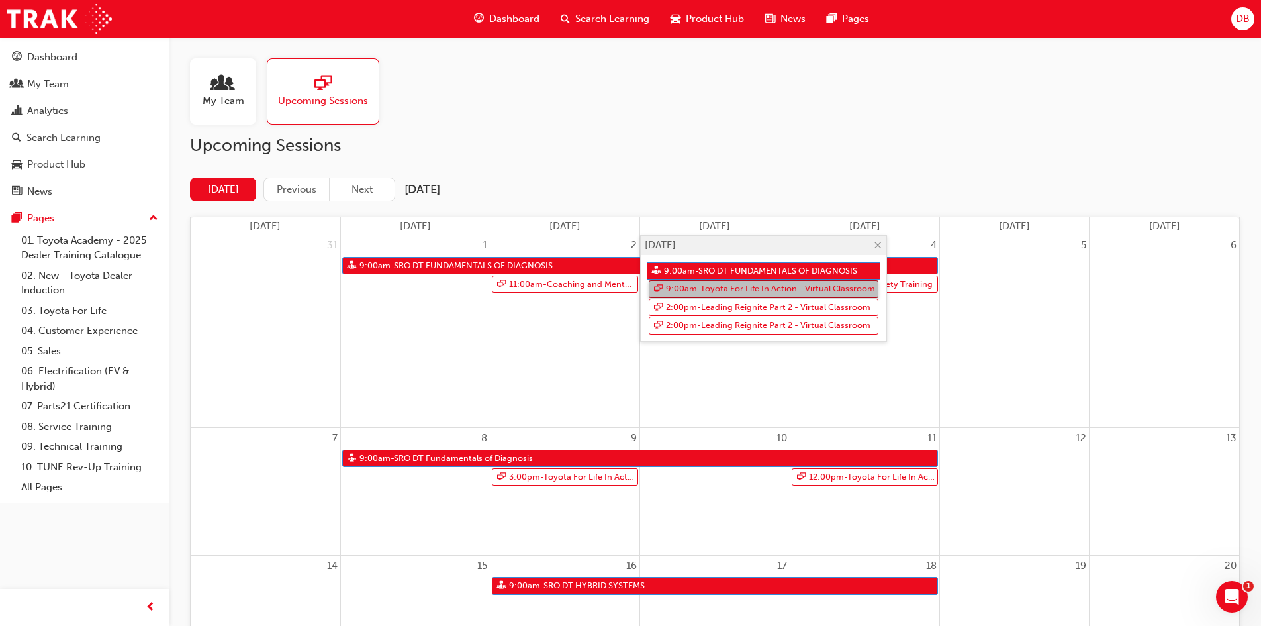
click at [736, 287] on link "9:00am - Toyota For Life In Action - Virtual Classroom" at bounding box center [764, 289] width 230 height 18
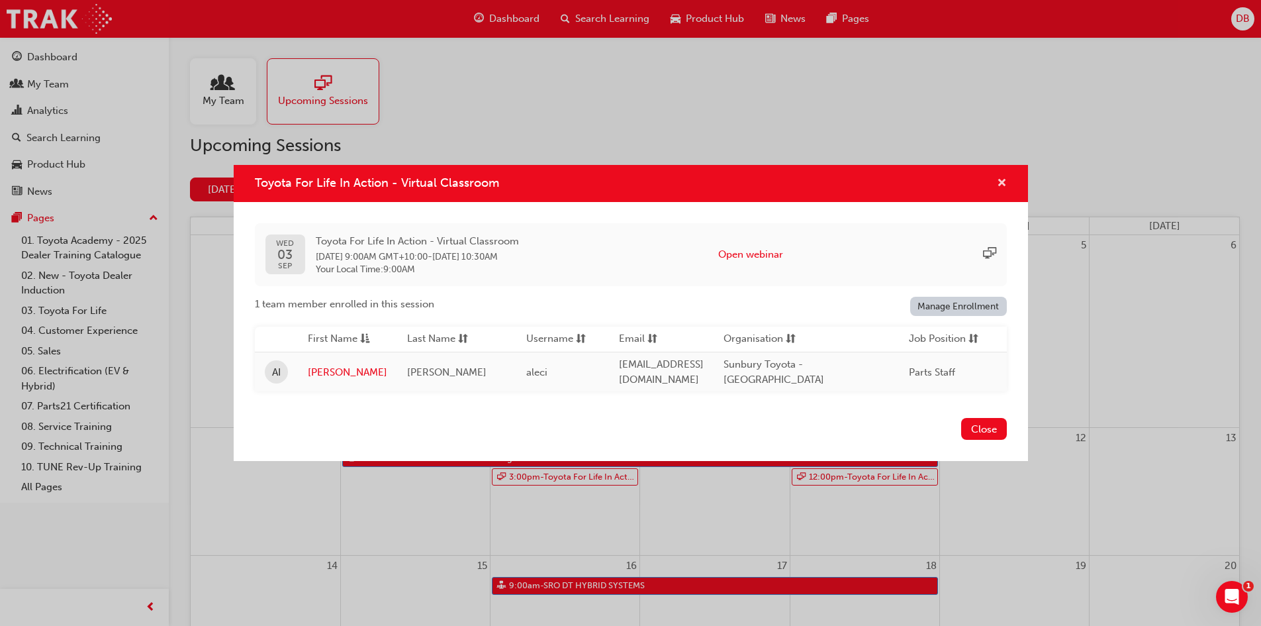
click at [1003, 178] on span "cross-icon" at bounding box center [1002, 184] width 10 height 12
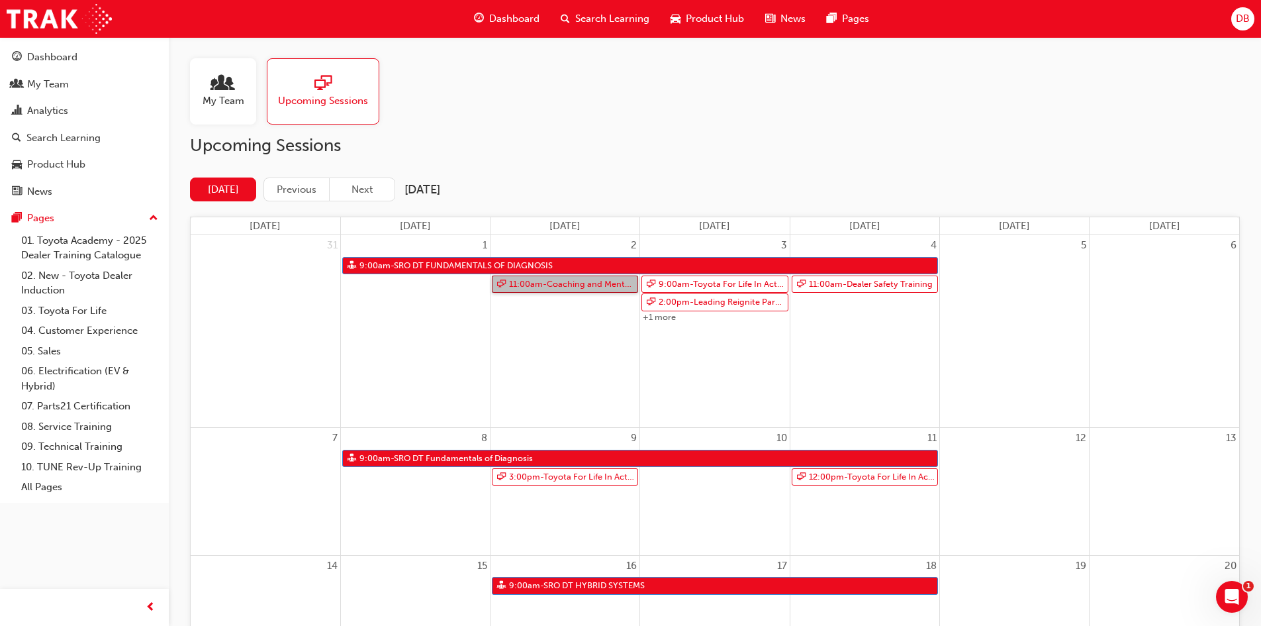
click at [582, 289] on link "11:00am - Coaching and Mentoring" at bounding box center [565, 284] width 146 height 18
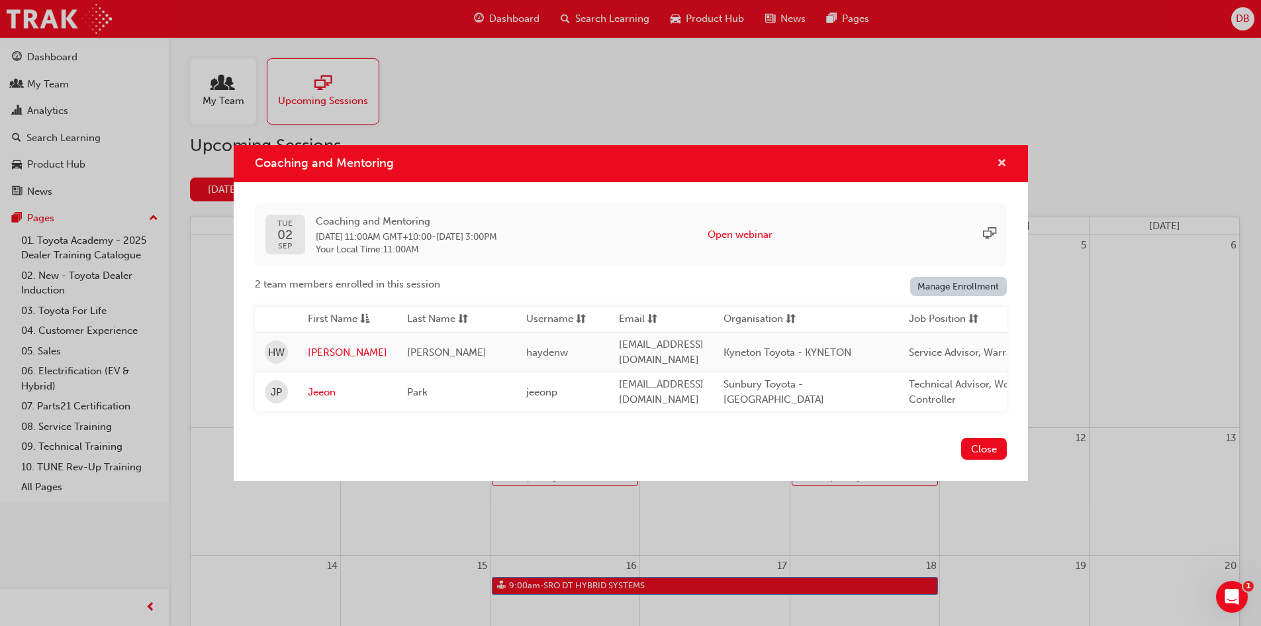
click at [1000, 164] on span "cross-icon" at bounding box center [1002, 164] width 10 height 12
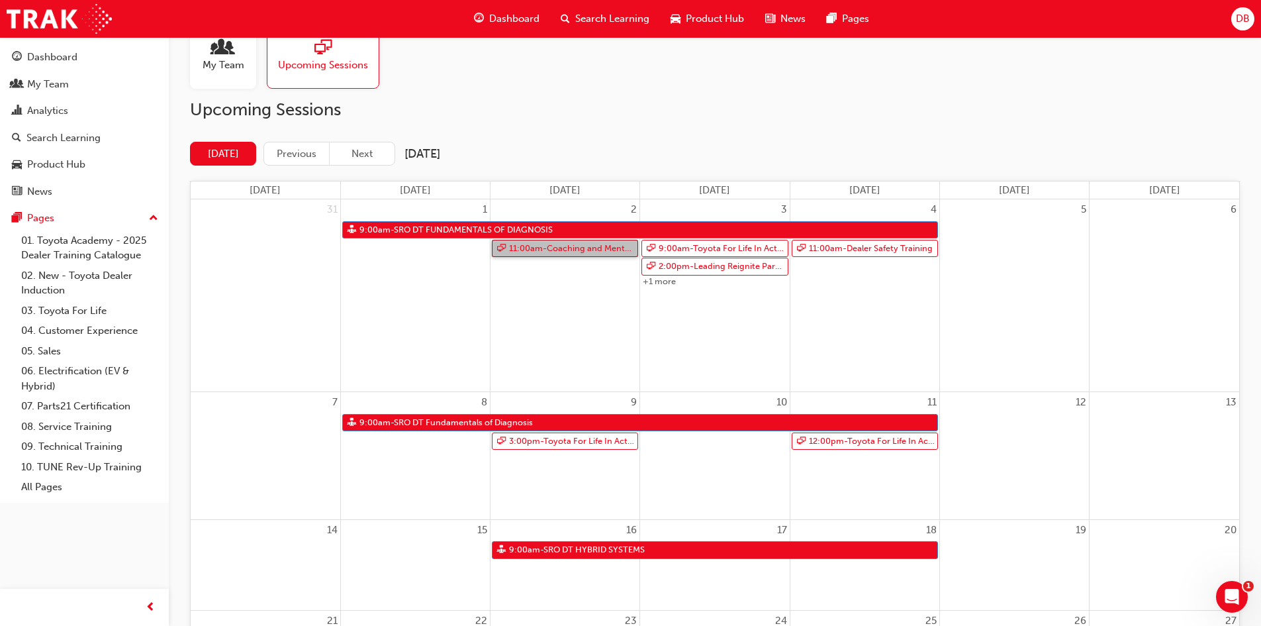
scroll to position [199, 0]
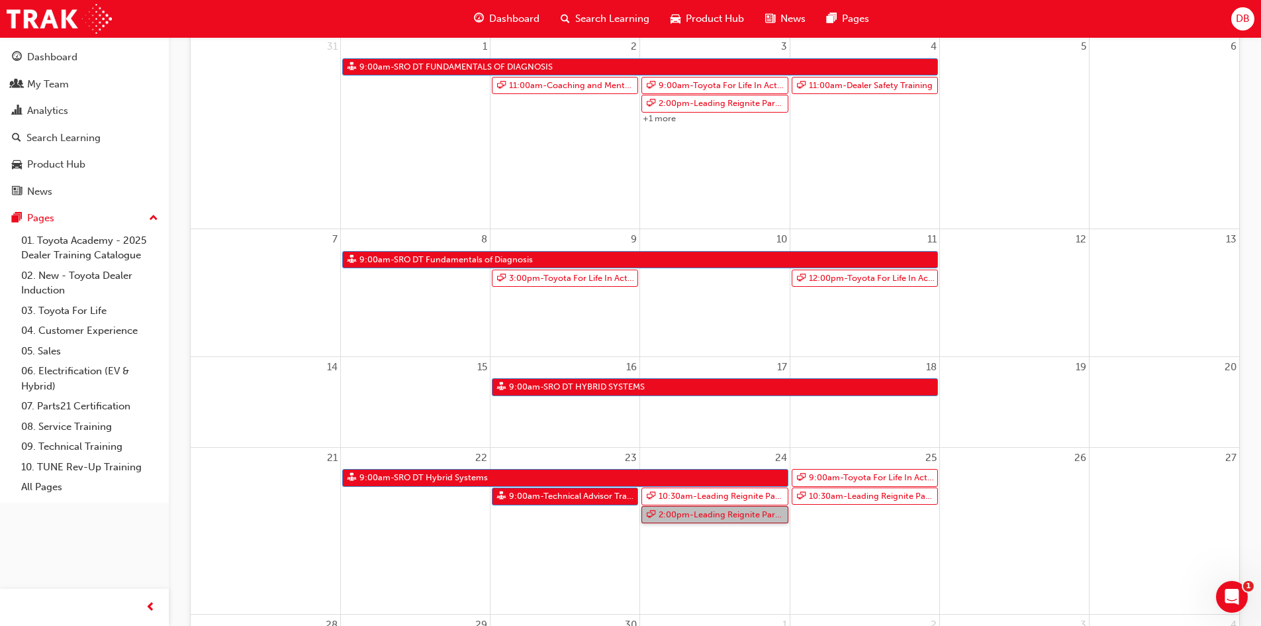
click at [734, 508] on link "2:00pm - Leading Reignite Part 2 - Virtual Classroom" at bounding box center [715, 515] width 146 height 18
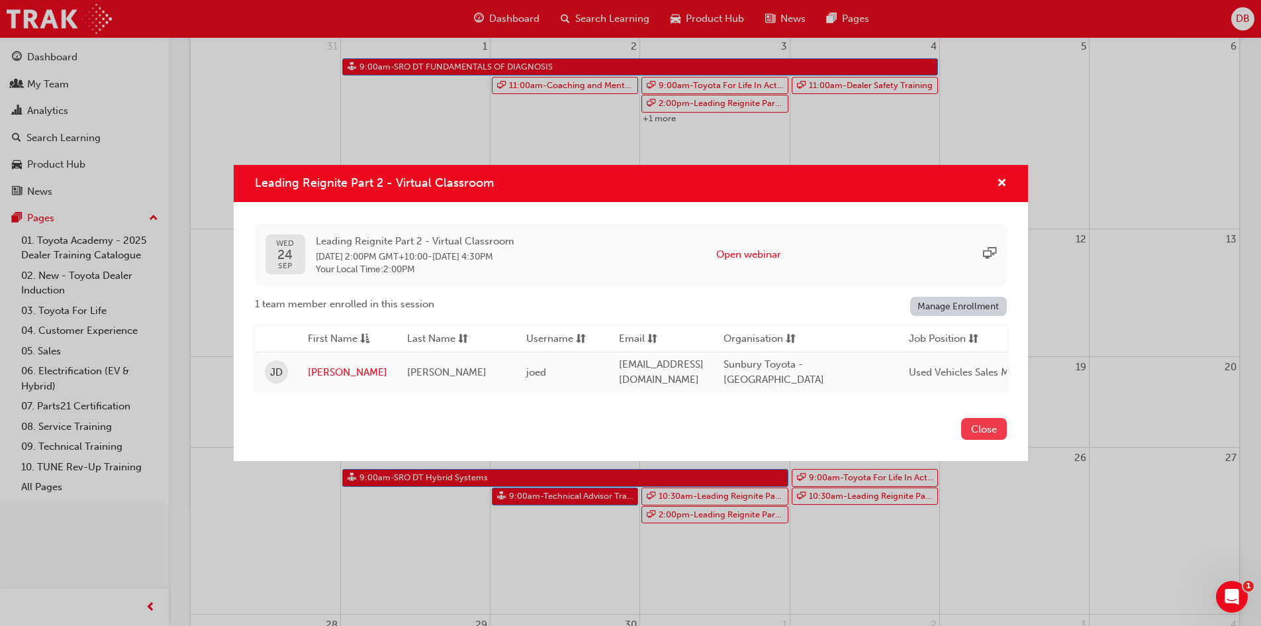
click at [993, 429] on button "Close" at bounding box center [985, 429] width 46 height 22
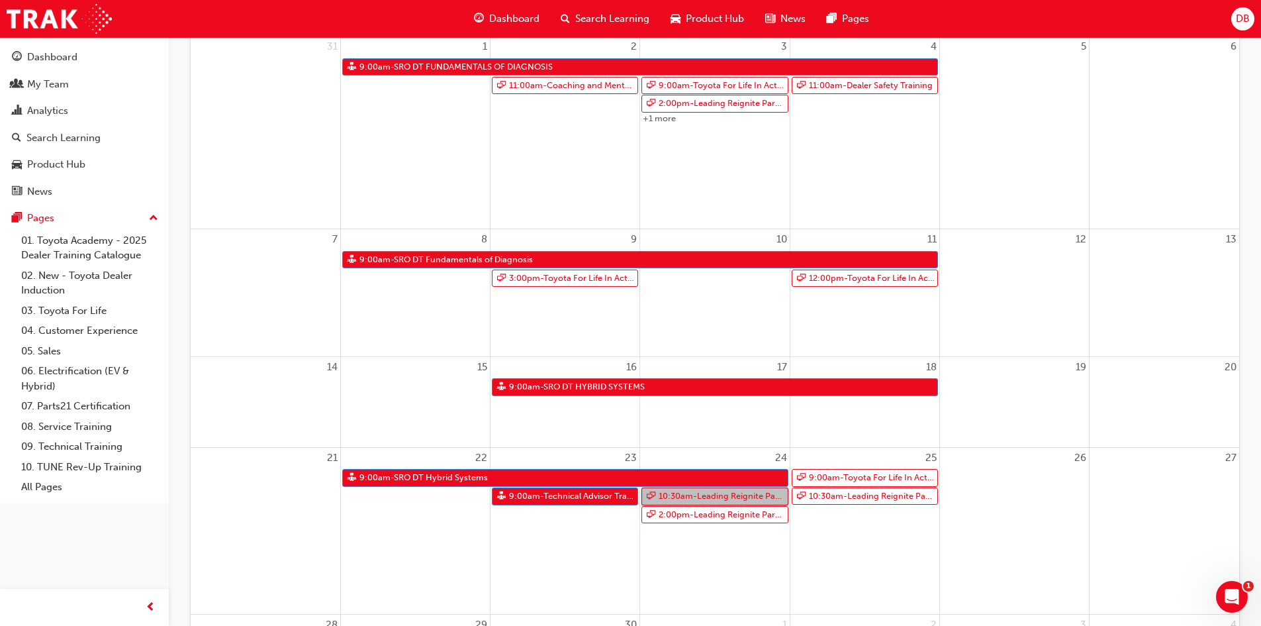
click at [730, 498] on link "10:30am - Leading Reignite Part 2 - Virtual Classroom" at bounding box center [715, 496] width 146 height 18
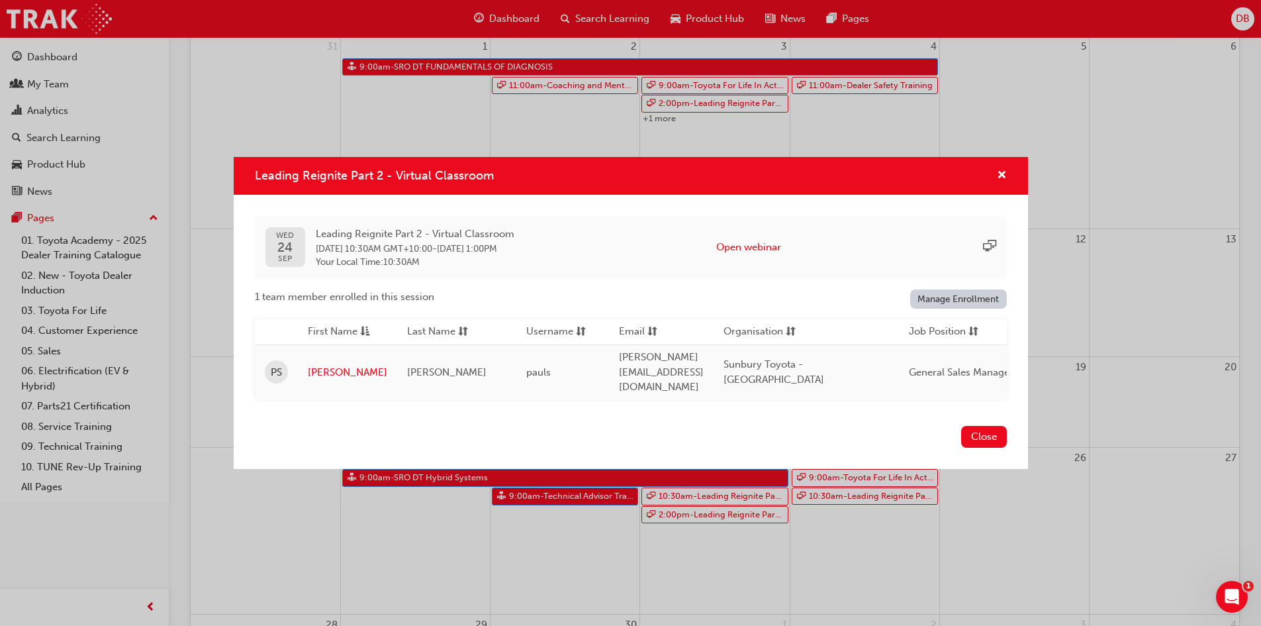
click at [1023, 432] on div "Close" at bounding box center [631, 444] width 795 height 48
click at [996, 434] on button "Close" at bounding box center [985, 437] width 46 height 22
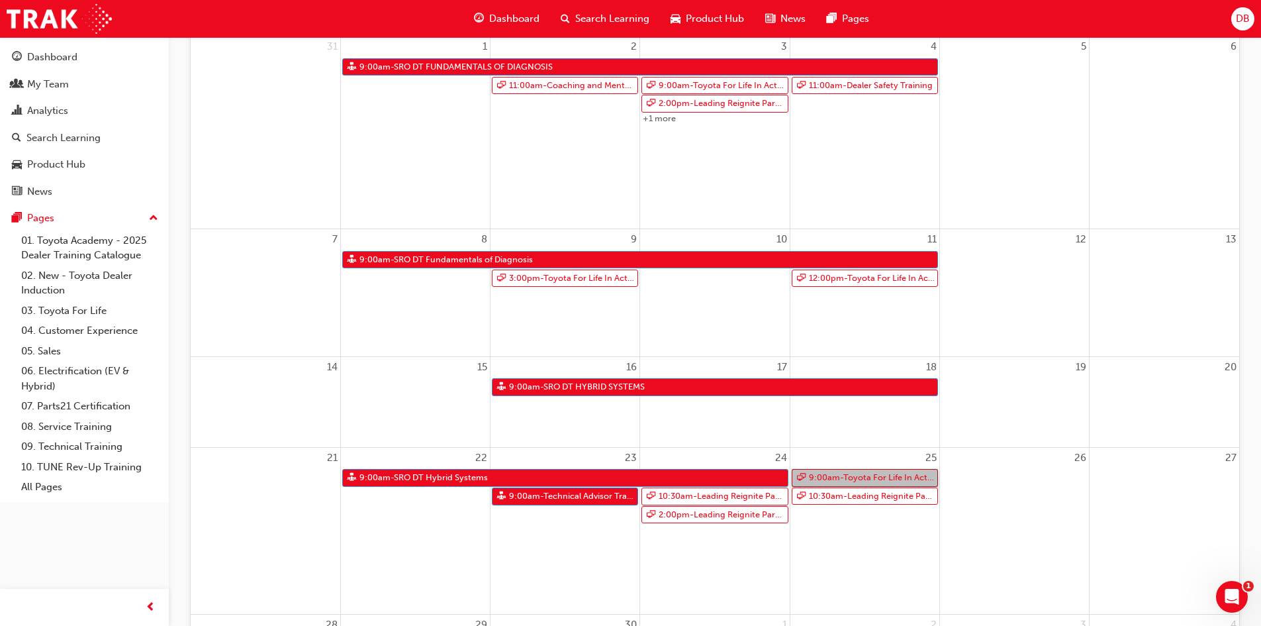
click at [861, 481] on link "9:00am - Toyota For Life In Action - Virtual Classroom" at bounding box center [865, 478] width 146 height 18
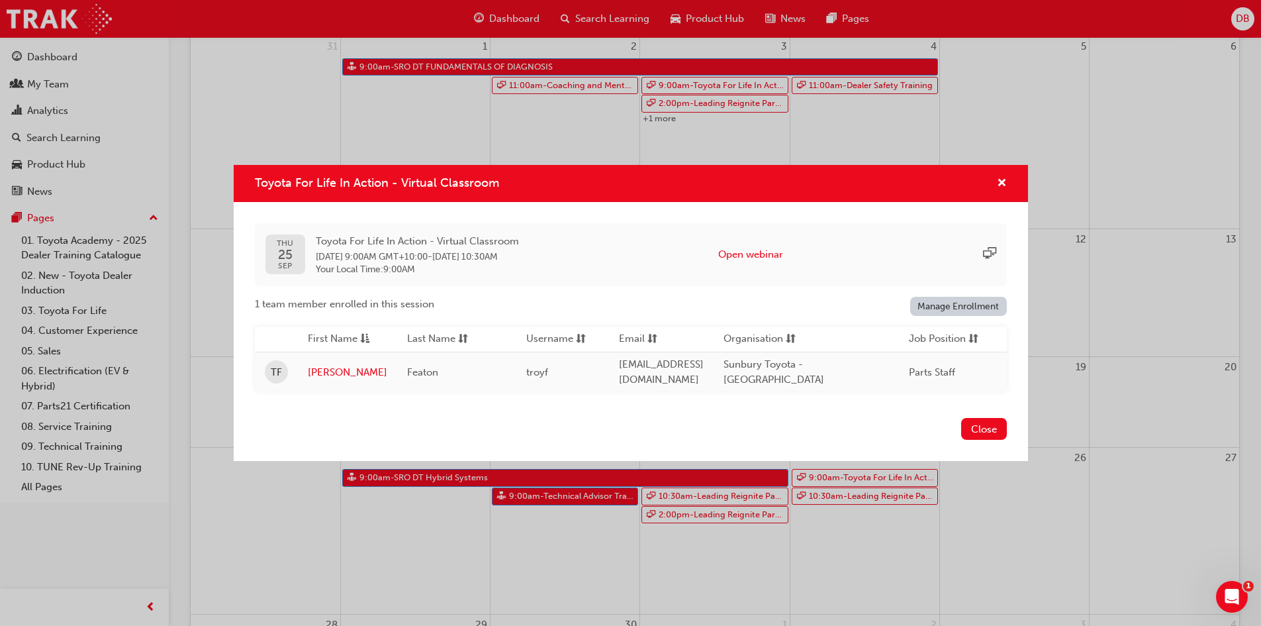
click at [991, 424] on button "Close" at bounding box center [985, 429] width 46 height 22
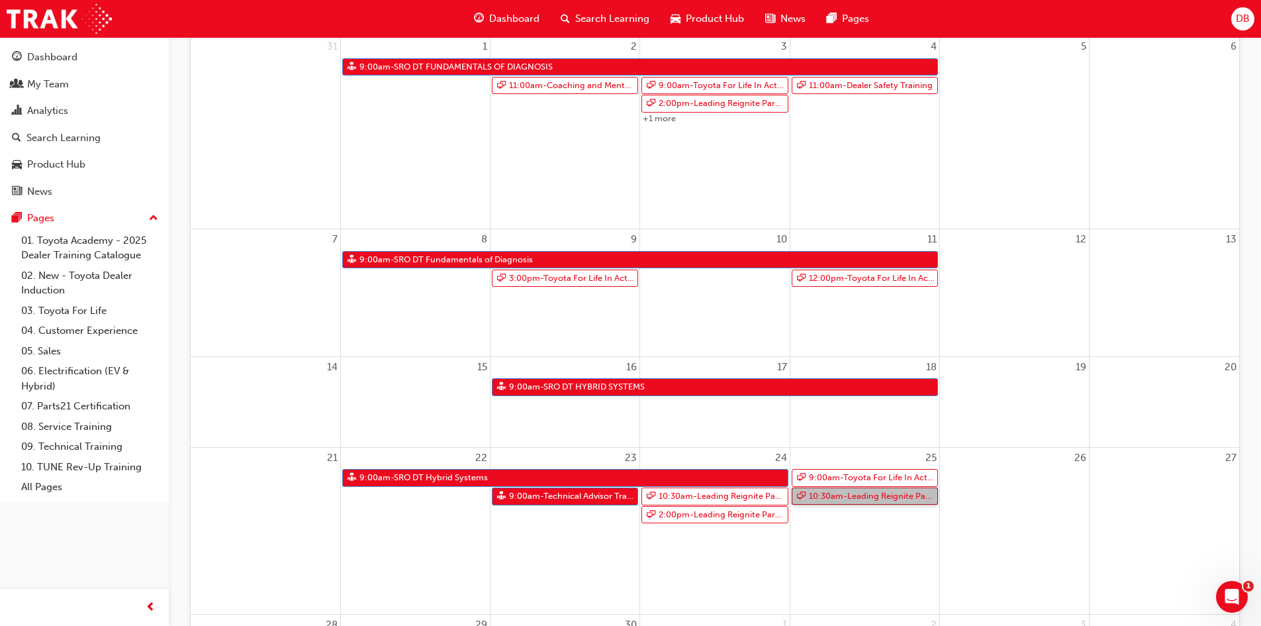
click at [879, 491] on link "10:30am - Leading Reignite Part 2 - Virtual Classroom" at bounding box center [865, 496] width 146 height 18
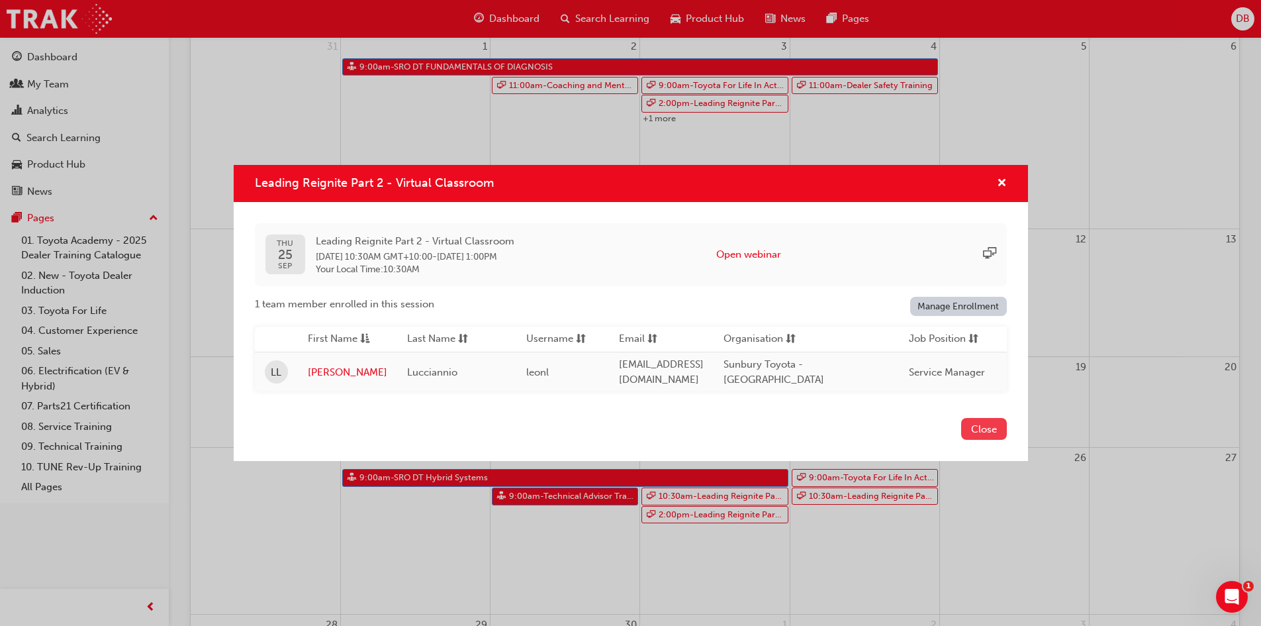
click at [975, 428] on button "Close" at bounding box center [985, 429] width 46 height 22
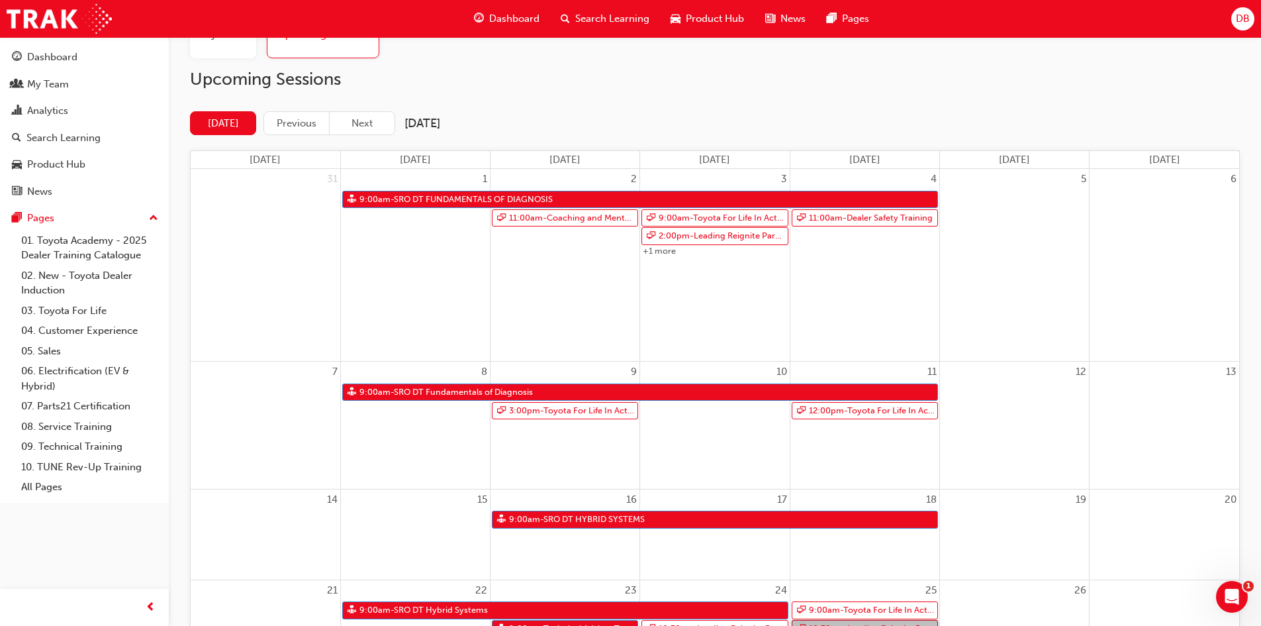
scroll to position [0, 0]
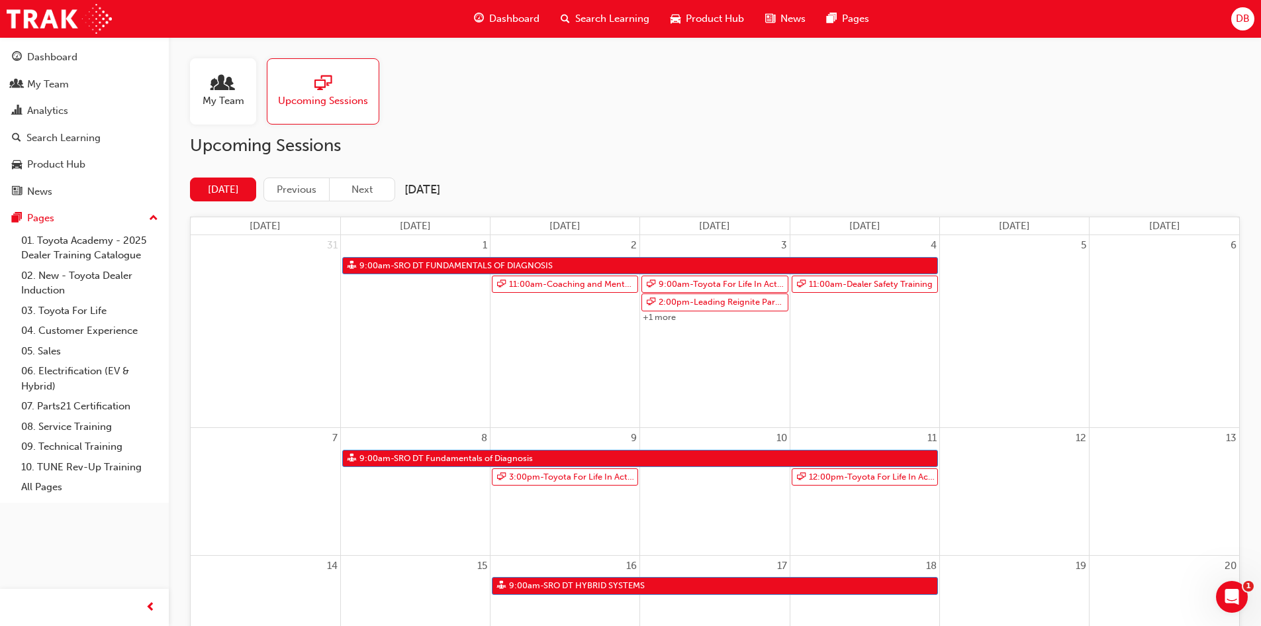
click at [275, 139] on h2 "Upcoming Sessions" at bounding box center [715, 145] width 1050 height 21
click at [234, 99] on span "My Team" at bounding box center [224, 100] width 42 height 15
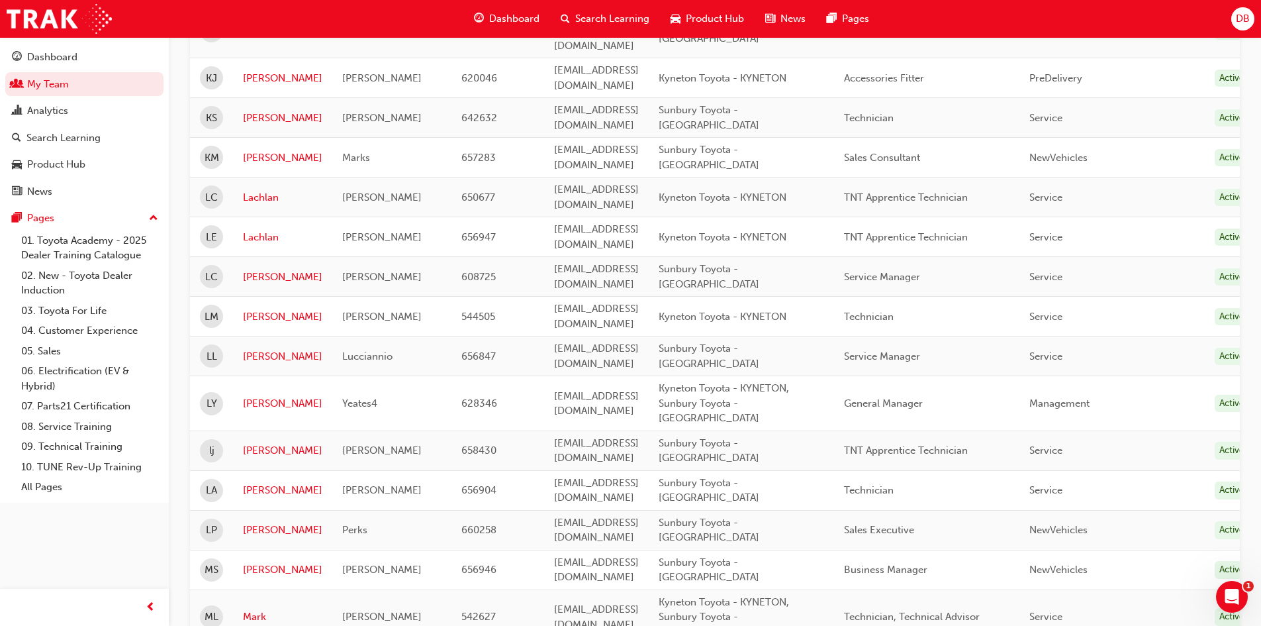
scroll to position [1457, 0]
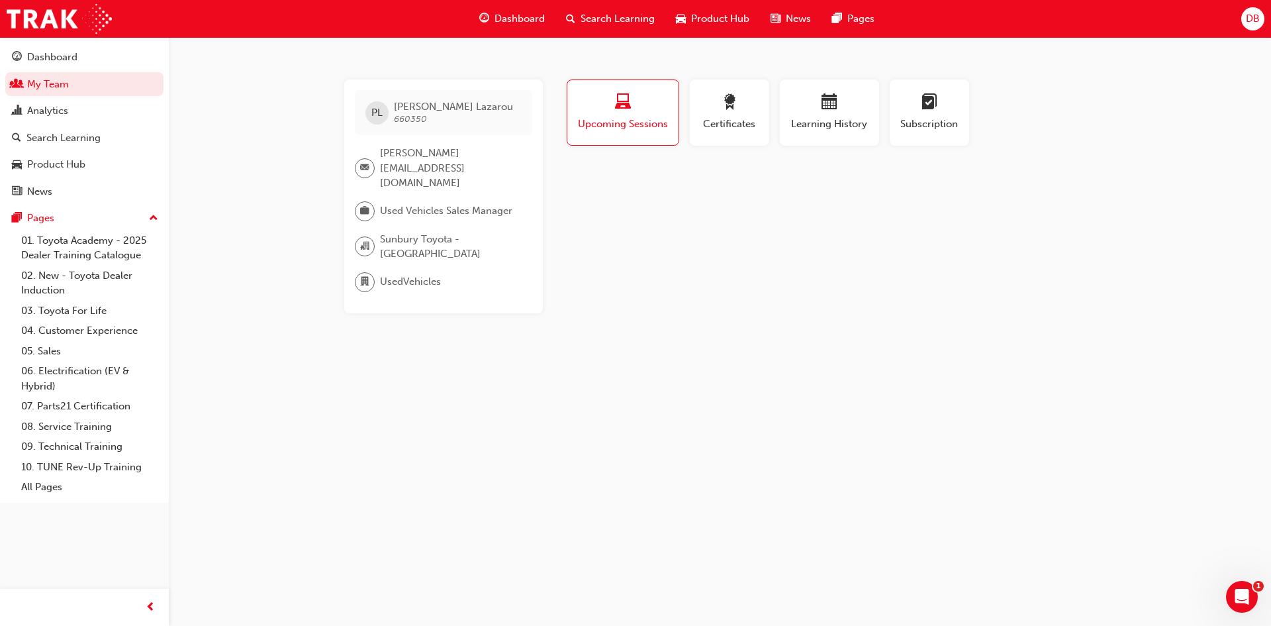
drag, startPoint x: 657, startPoint y: 115, endPoint x: 686, endPoint y: 109, distance: 29.7
click at [657, 115] on div "Upcoming Sessions" at bounding box center [622, 113] width 91 height 38
click at [733, 110] on span "award-icon" at bounding box center [730, 103] width 16 height 18
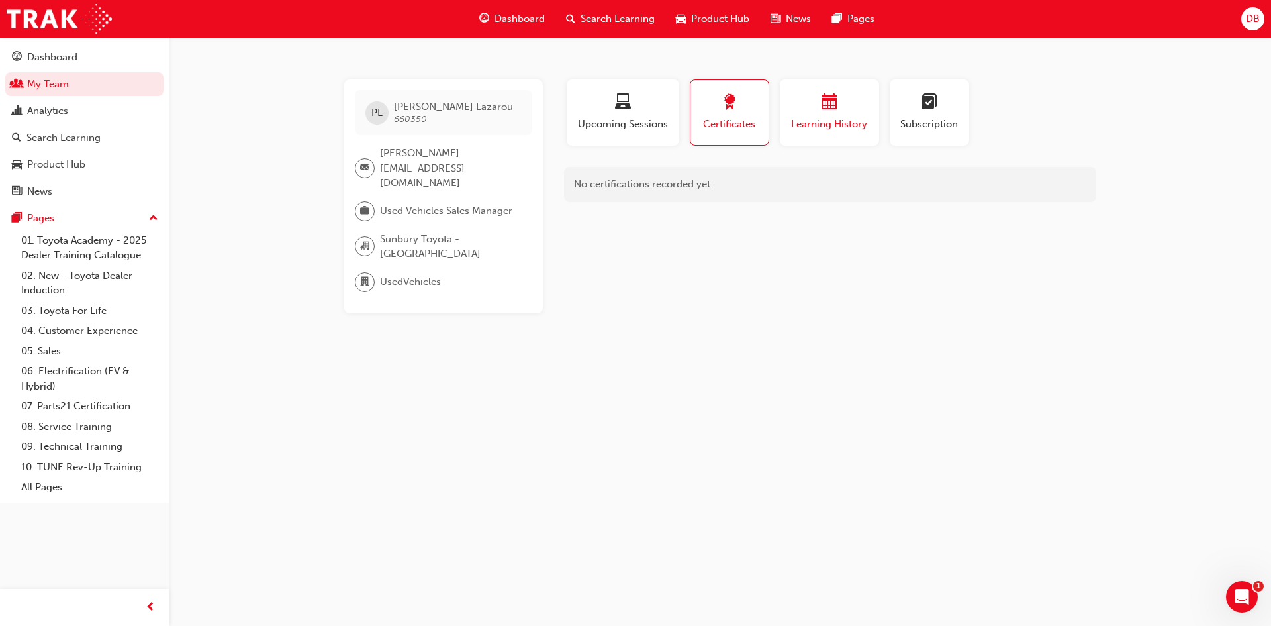
click at [844, 114] on div "Learning History" at bounding box center [829, 113] width 79 height 38
click at [930, 121] on span "Subscription" at bounding box center [930, 124] width 60 height 15
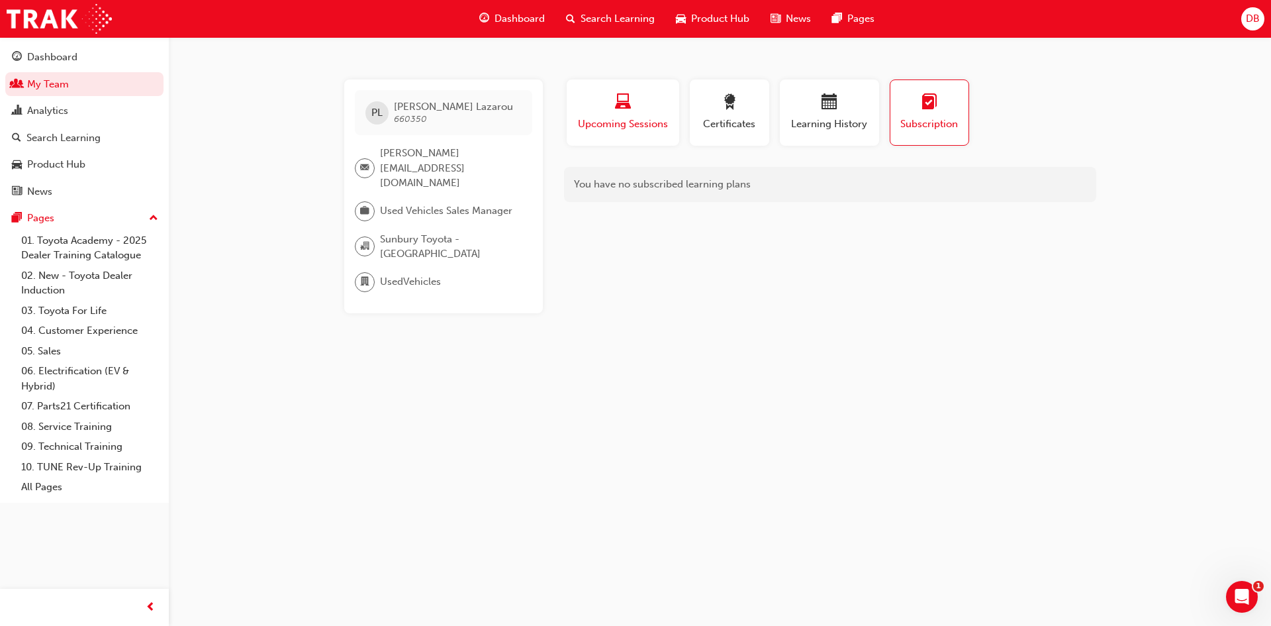
click at [634, 121] on span "Upcoming Sessions" at bounding box center [623, 124] width 93 height 15
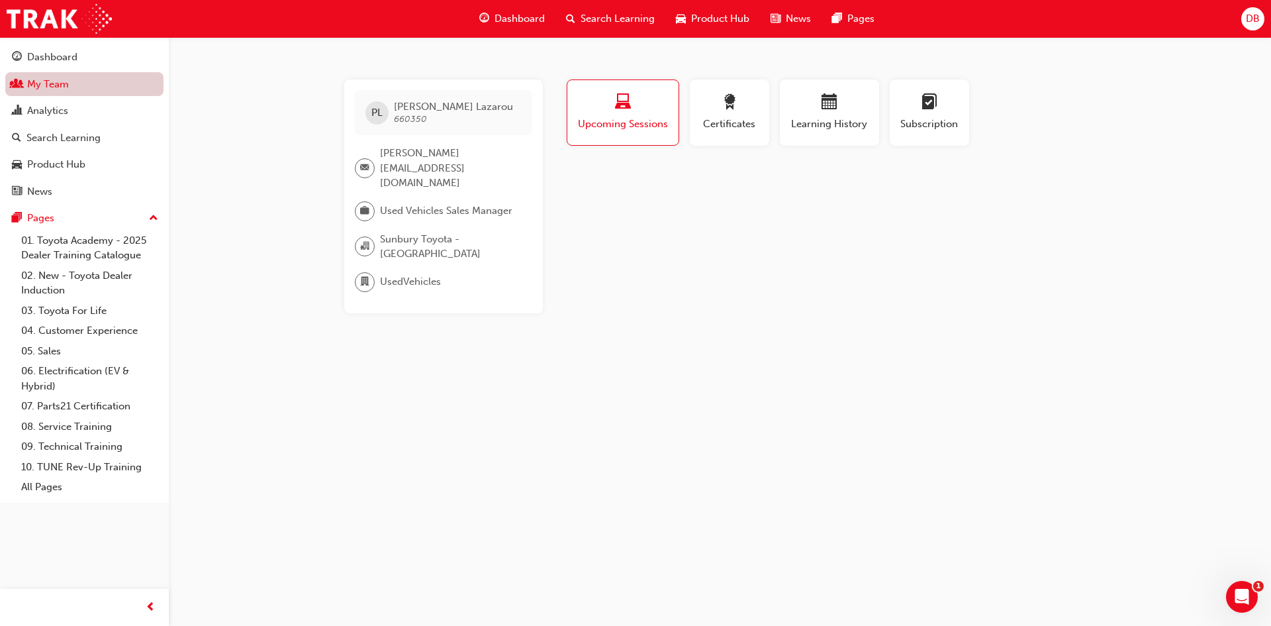
click at [81, 75] on link "My Team" at bounding box center [84, 84] width 158 height 25
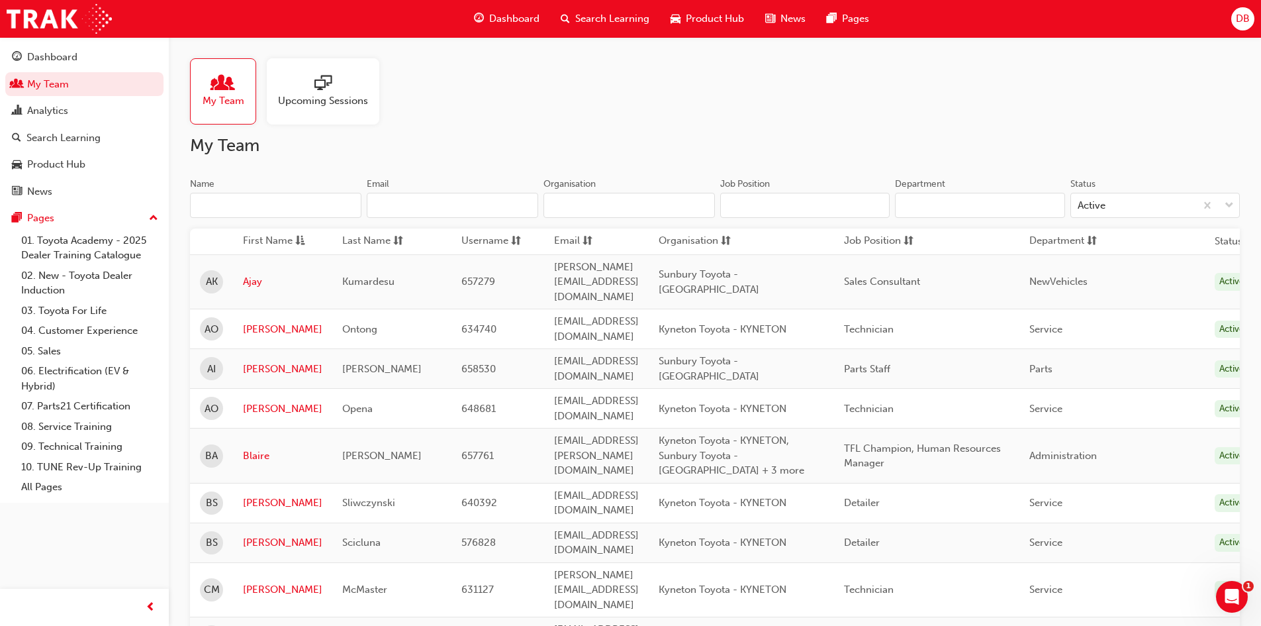
click at [364, 90] on div at bounding box center [323, 84] width 90 height 19
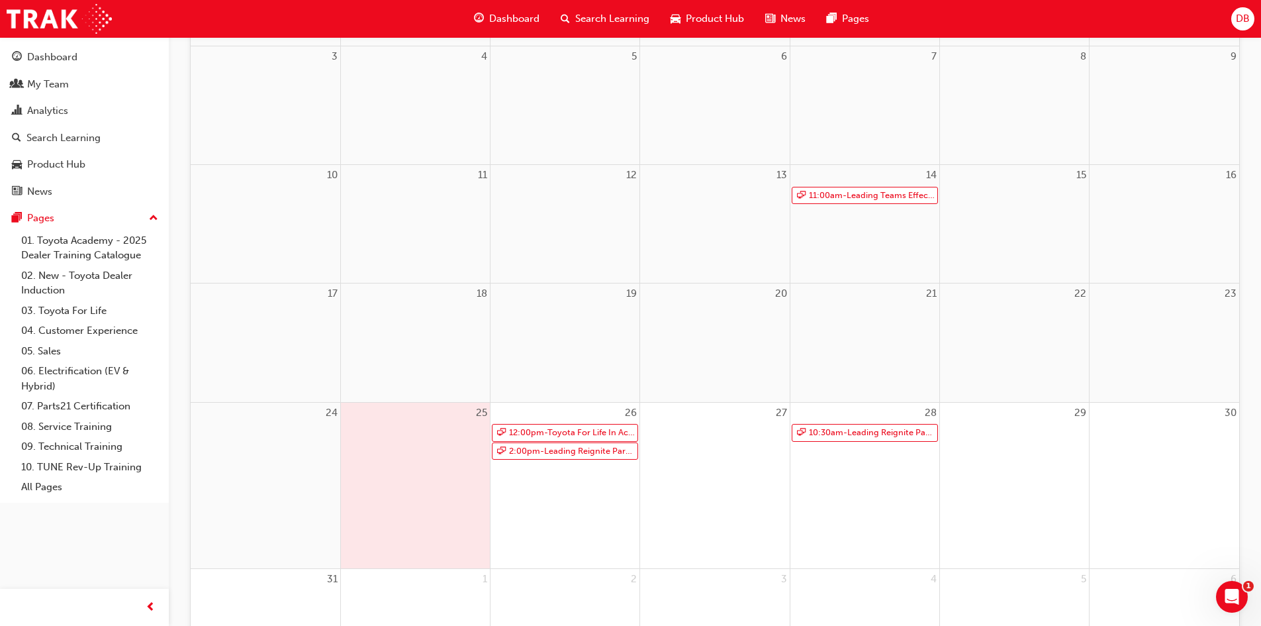
scroll to position [331, 0]
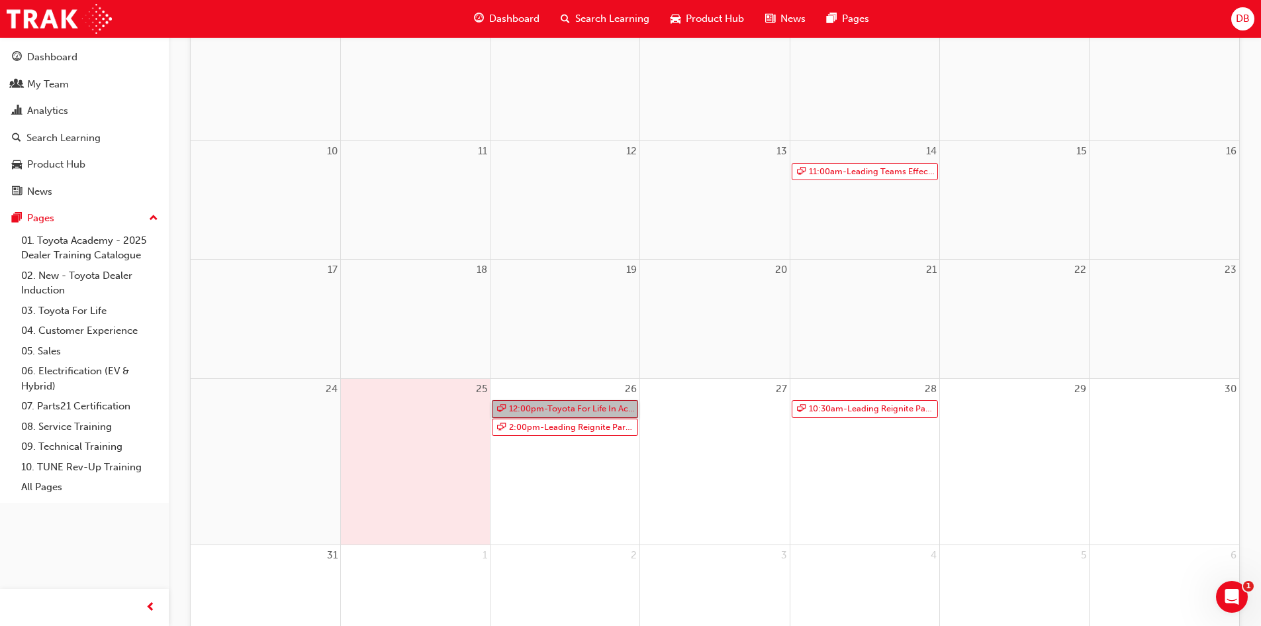
click at [603, 408] on link "12:00pm - Toyota For Life In Action - Virtual Classroom" at bounding box center [565, 409] width 146 height 18
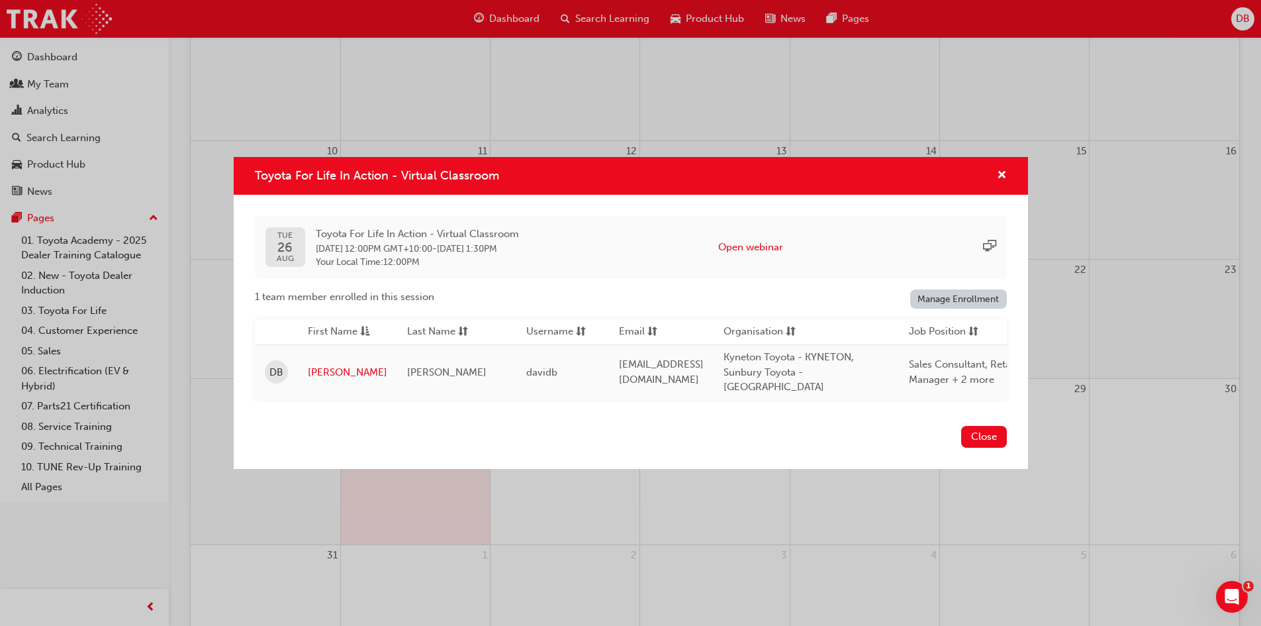
click at [776, 366] on div "Kyneton Toyota - KYNETON, Sunbury Toyota - [GEOGRAPHIC_DATA]" at bounding box center [807, 372] width 166 height 45
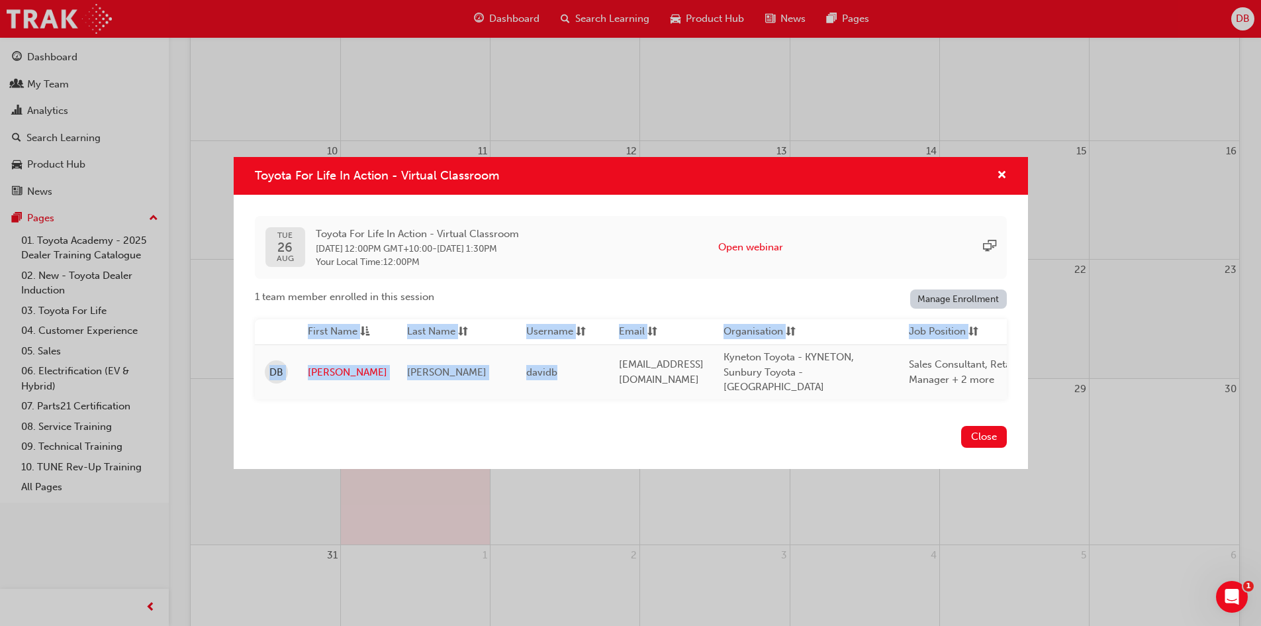
drag, startPoint x: 583, startPoint y: 383, endPoint x: 858, endPoint y: 389, distance: 274.9
click at [821, 389] on div "First Name Last Name Username Email Organisation Job Position Department Status…" at bounding box center [631, 359] width 752 height 80
click at [940, 301] on link "Manage Enrollment" at bounding box center [959, 298] width 97 height 19
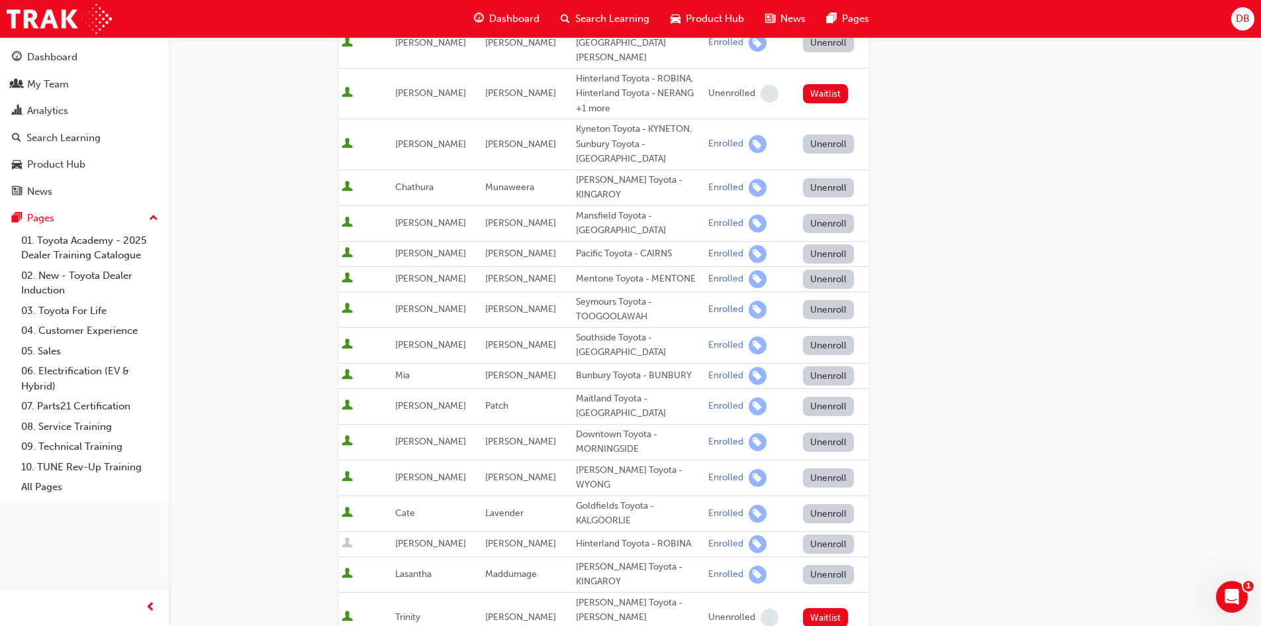
scroll to position [530, 0]
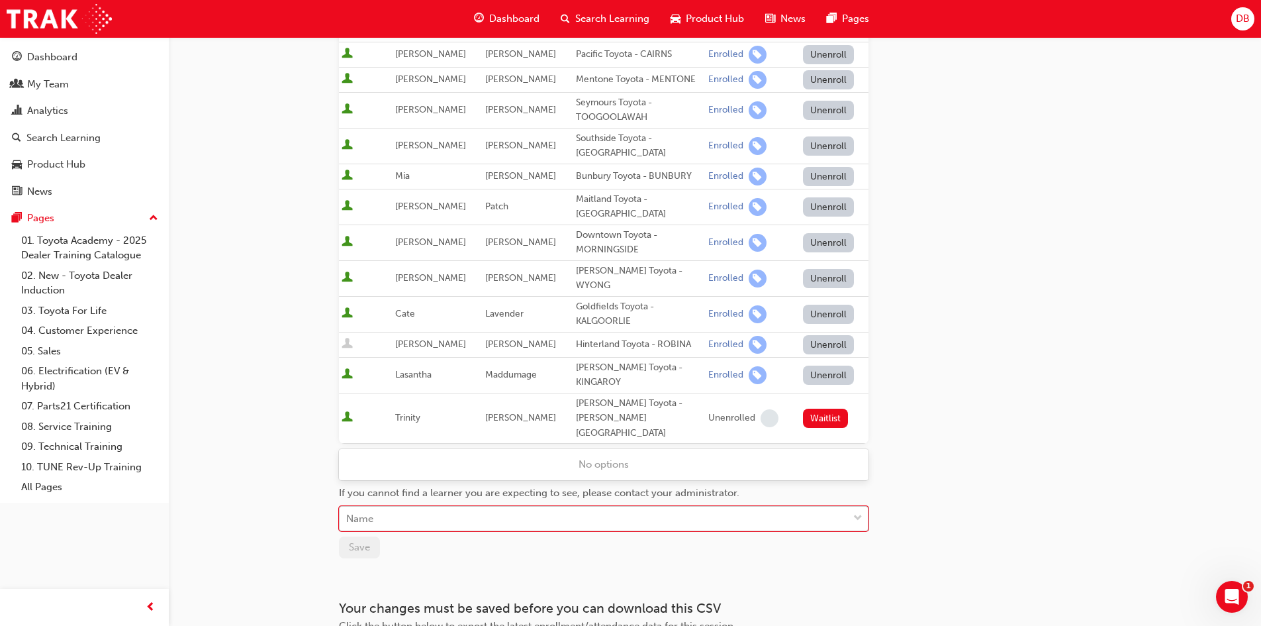
click at [517, 507] on div "Name" at bounding box center [594, 518] width 509 height 23
type input "Lazarou"
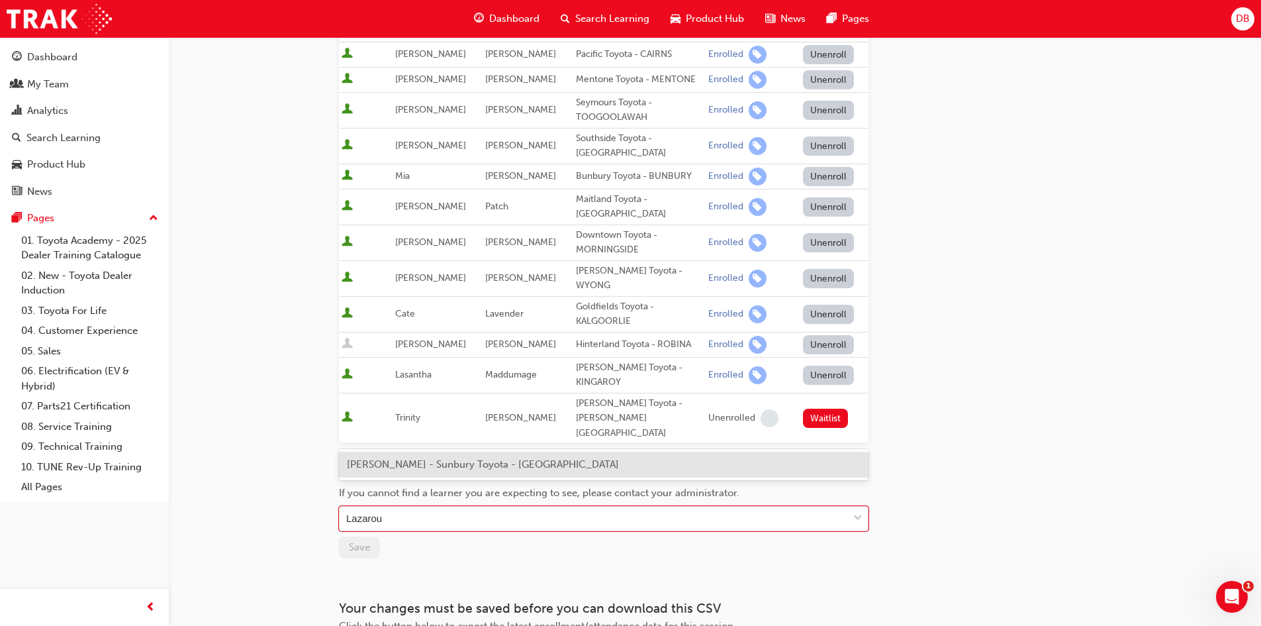
click at [601, 477] on div "[PERSON_NAME] - Sunbury Toyota - [GEOGRAPHIC_DATA]" at bounding box center [604, 464] width 530 height 31
click at [539, 453] on div "[PERSON_NAME] - Sunbury Toyota - [GEOGRAPHIC_DATA]" at bounding box center [604, 465] width 530 height 26
